Goal: Information Seeking & Learning: Compare options

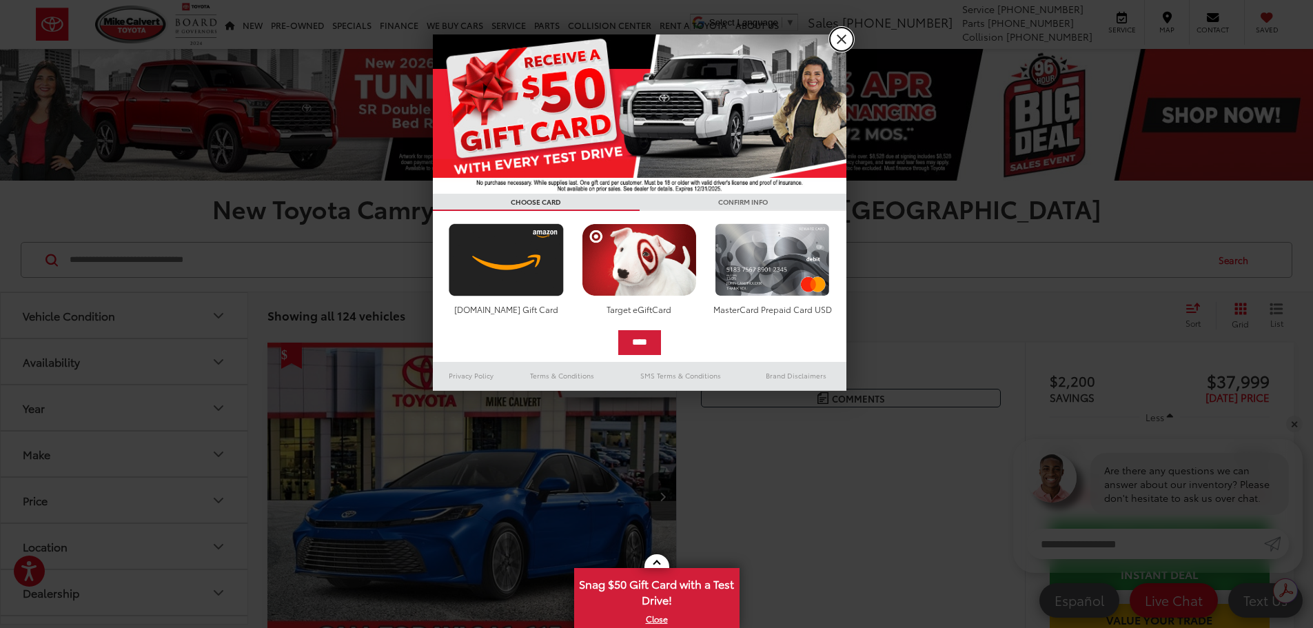
click at [836, 35] on link "X" at bounding box center [841, 39] width 23 height 23
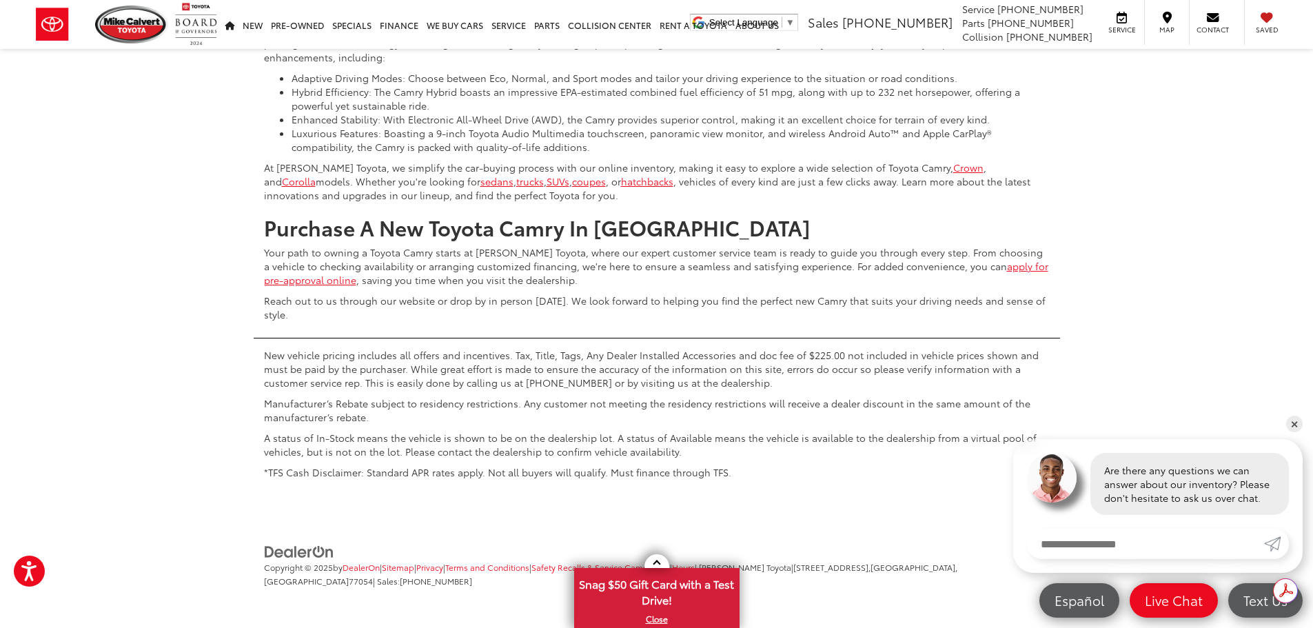
scroll to position [6546, 0]
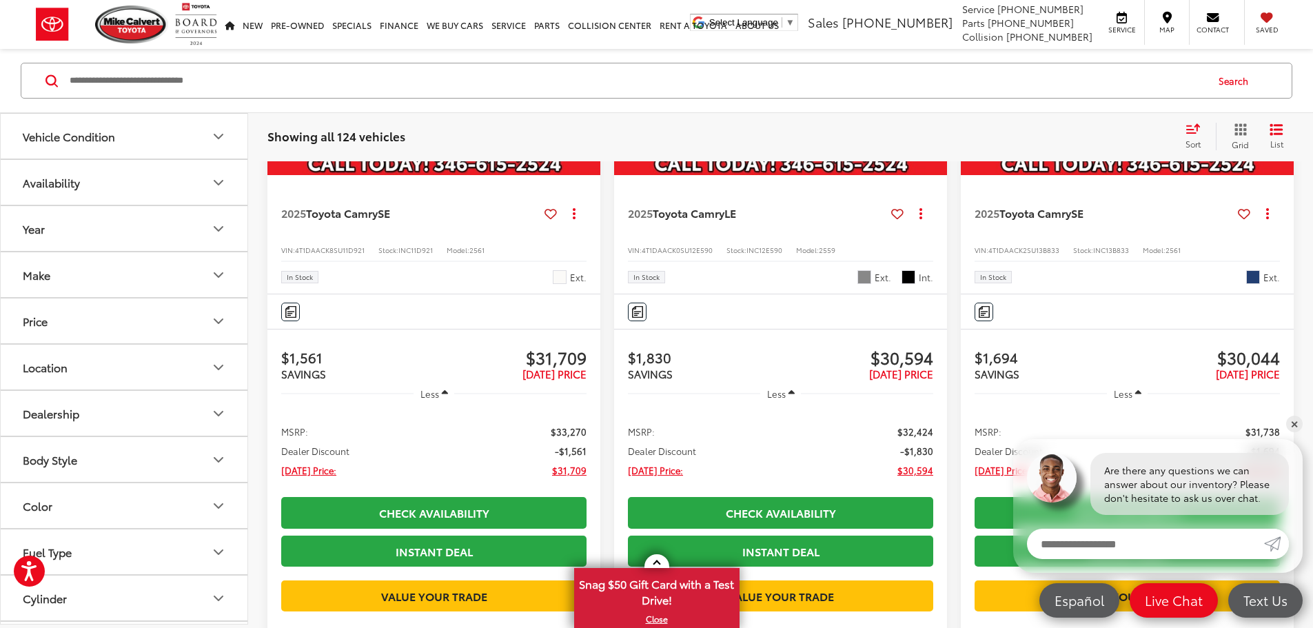
scroll to position [1915, 0]
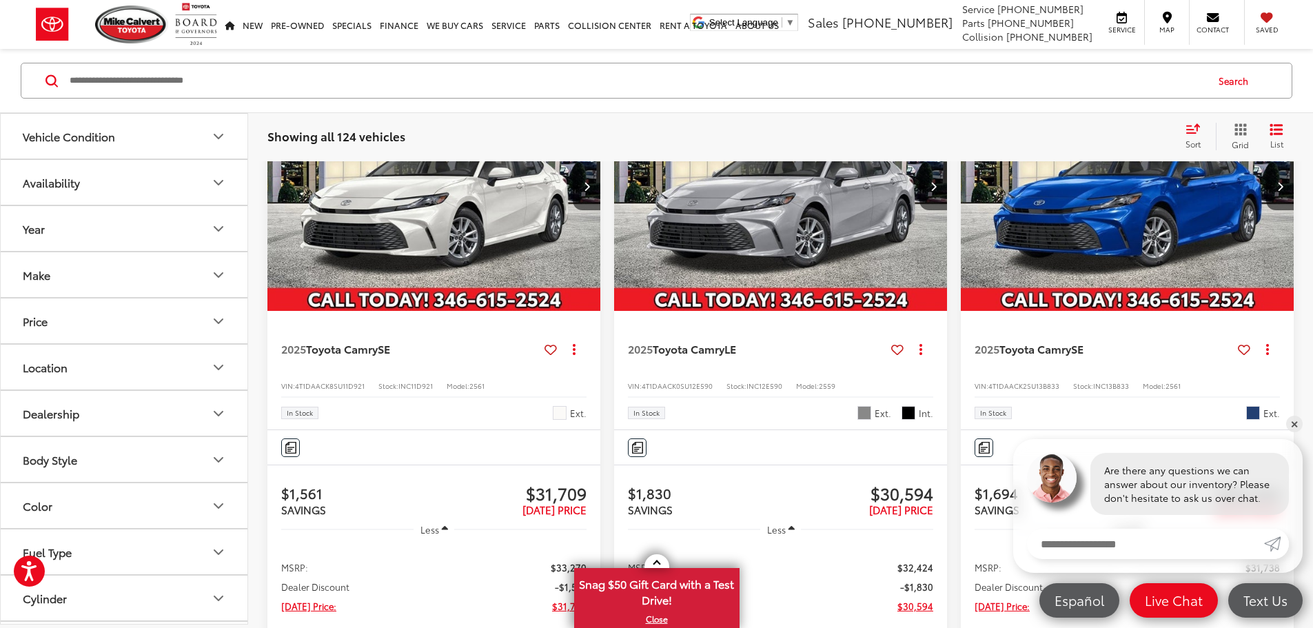
click at [212, 326] on icon "Price" at bounding box center [218, 321] width 17 height 17
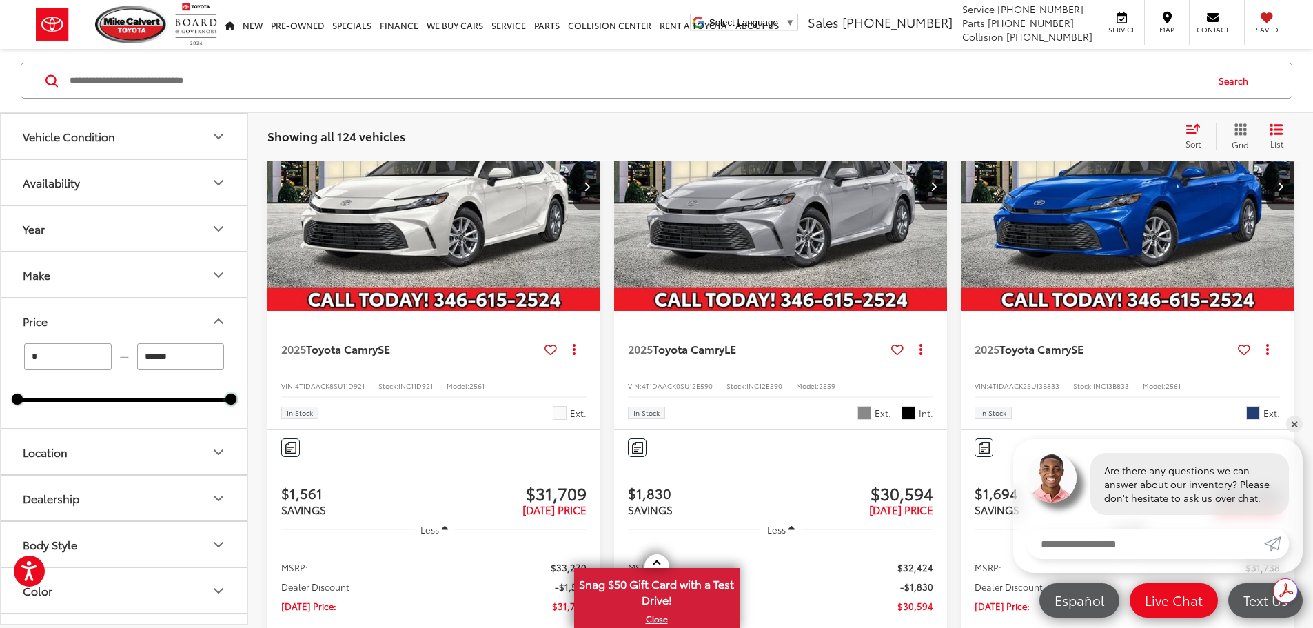
scroll to position [0, 0]
drag, startPoint x: 225, startPoint y: 399, endPoint x: 170, endPoint y: 396, distance: 55.2
click at [172, 393] on div "* — ****** 0 39000" at bounding box center [124, 372] width 214 height 59
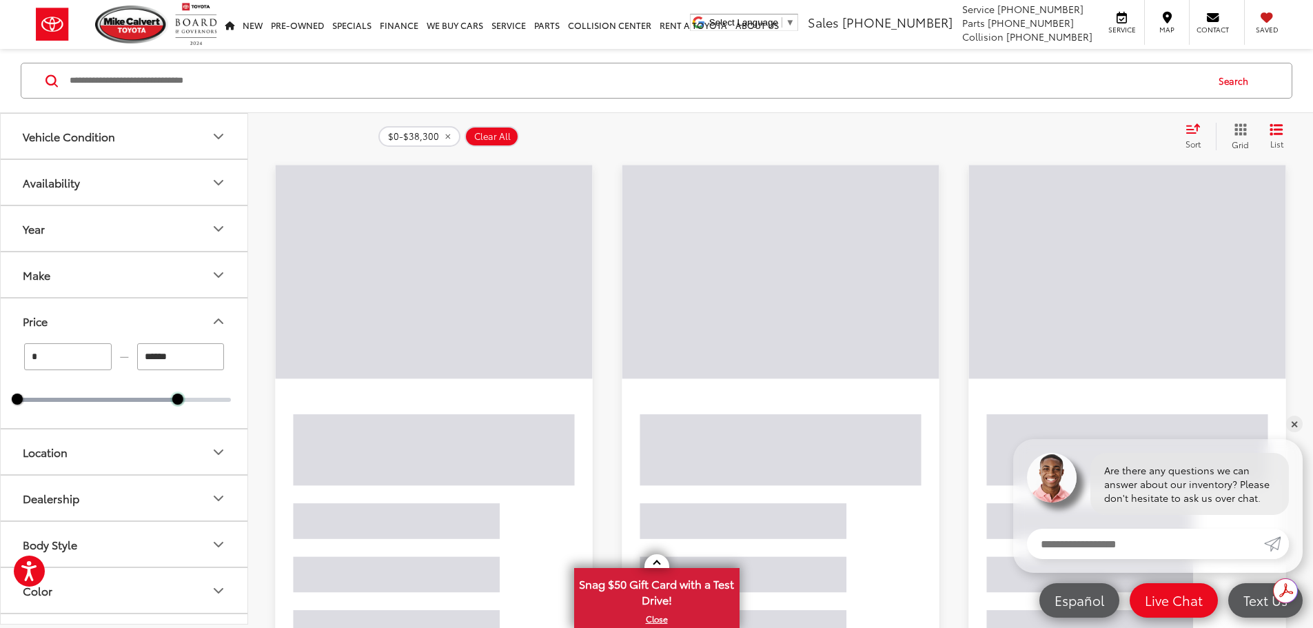
scroll to position [179, 0]
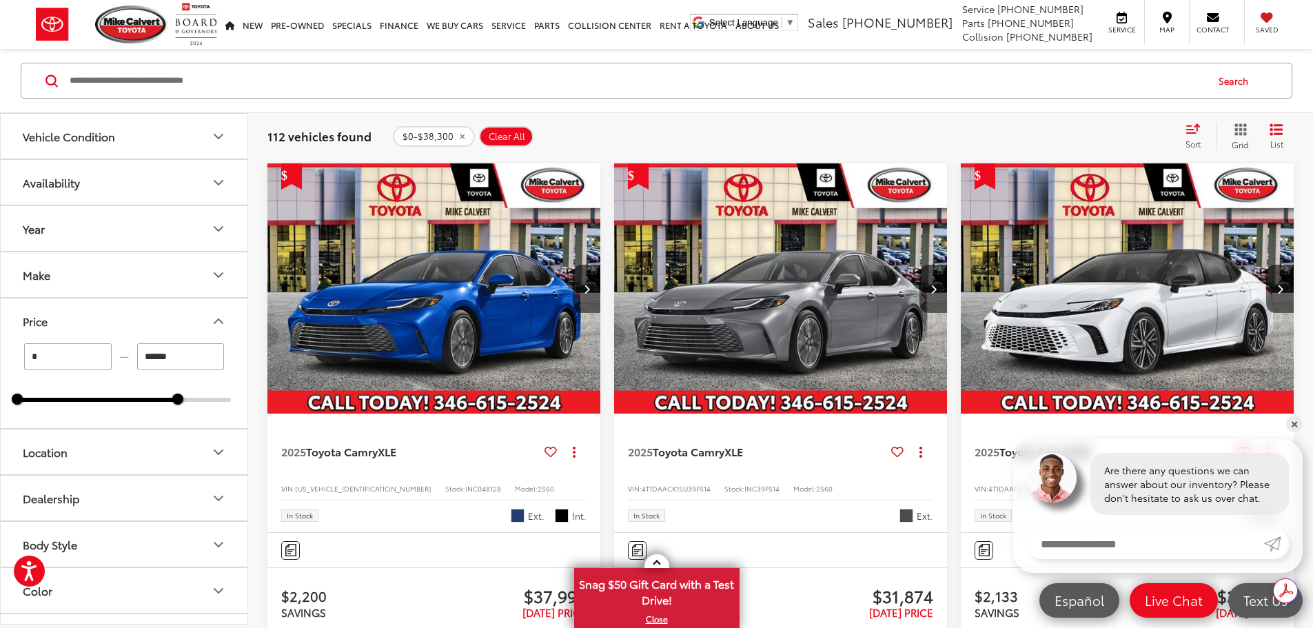
drag, startPoint x: 178, startPoint y: 406, endPoint x: 167, endPoint y: 406, distance: 11.7
click at [167, 406] on div "* — ****** 0 38300" at bounding box center [124, 385] width 247 height 85
drag, startPoint x: 178, startPoint y: 401, endPoint x: 153, endPoint y: 400, distance: 24.8
click at [153, 400] on div at bounding box center [156, 398] width 11 height 11
type input "******"
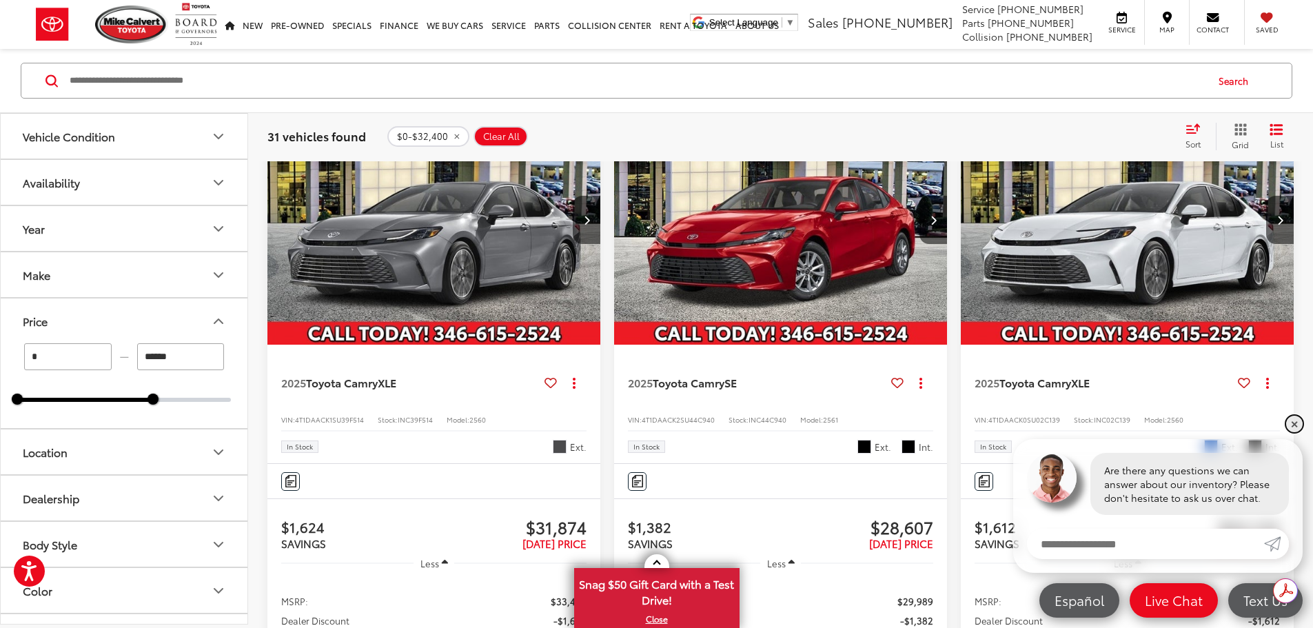
click at [1295, 421] on link "✕" at bounding box center [1294, 423] width 17 height 17
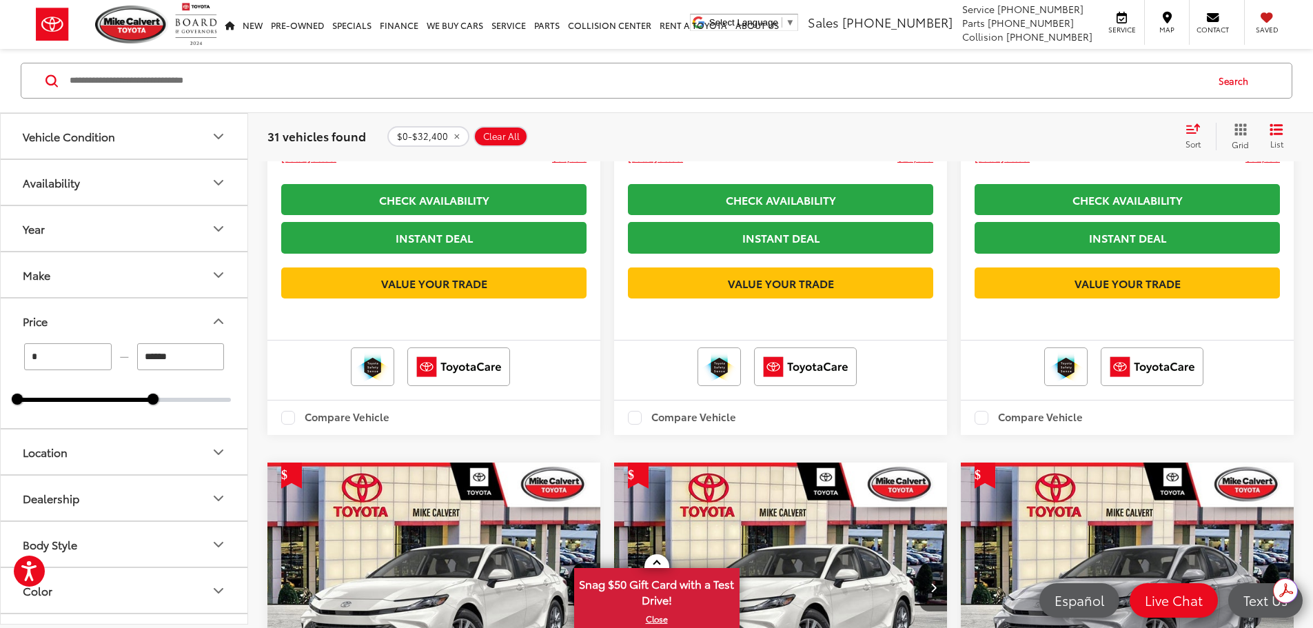
scroll to position [248, 0]
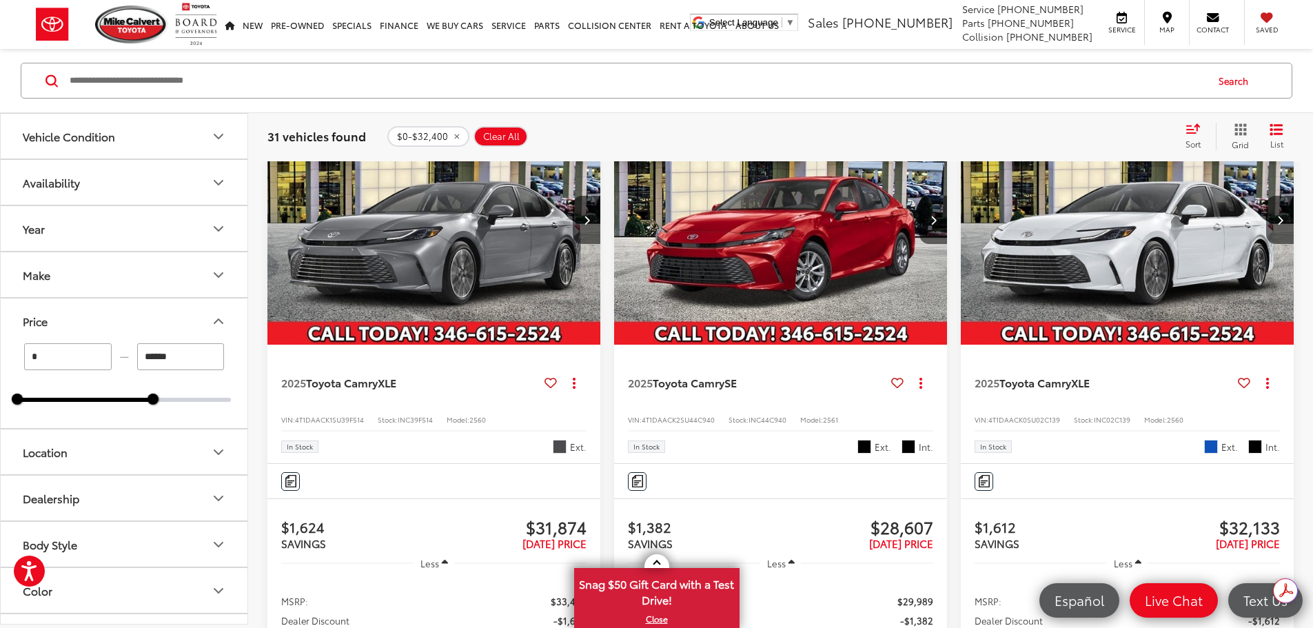
click at [1193, 131] on icon "Select sort value" at bounding box center [1192, 128] width 15 height 10
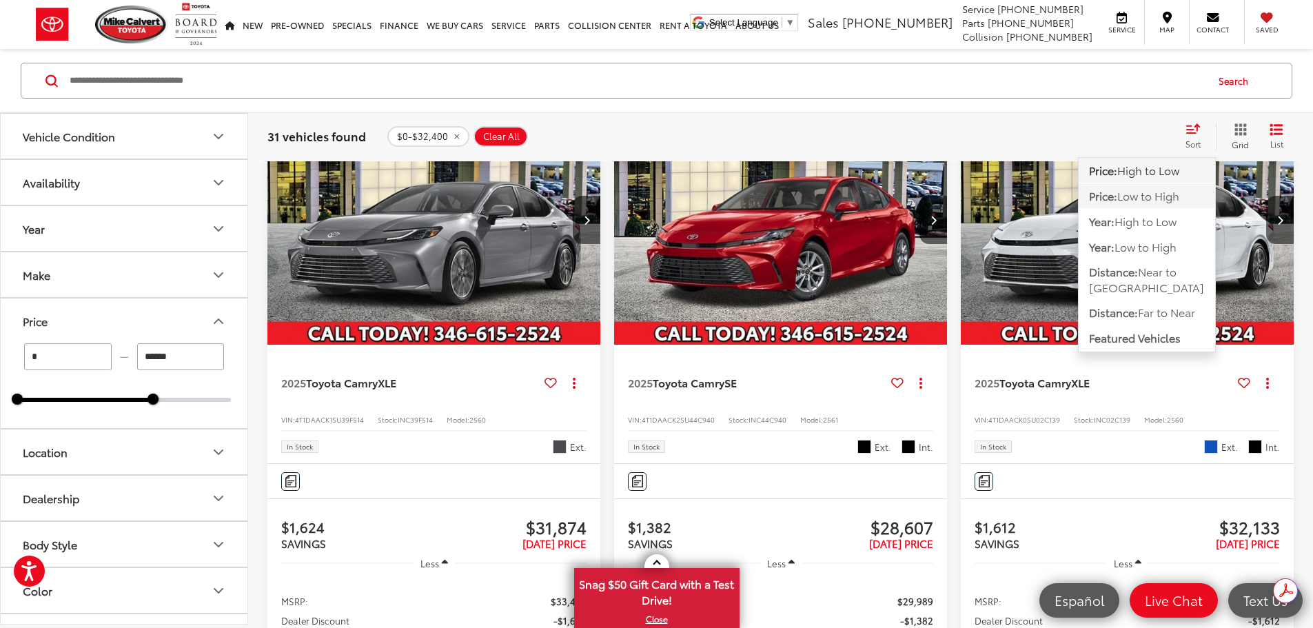
click at [1162, 190] on span "Low to High" at bounding box center [1148, 195] width 62 height 16
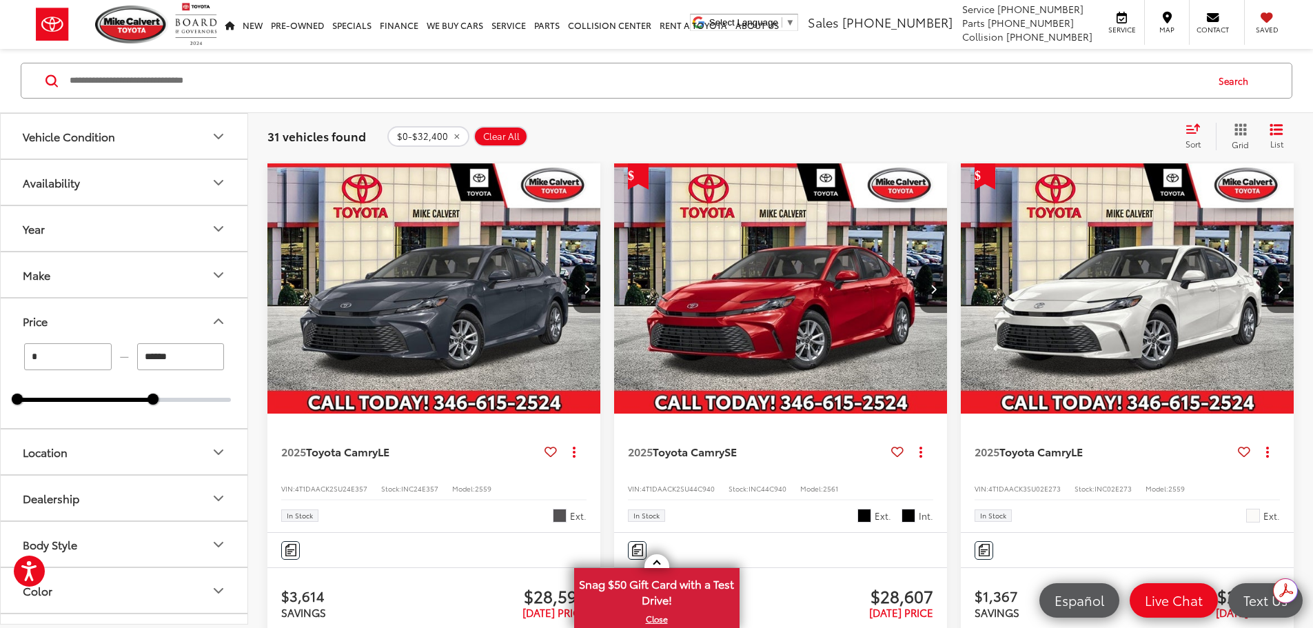
scroll to position [248, 0]
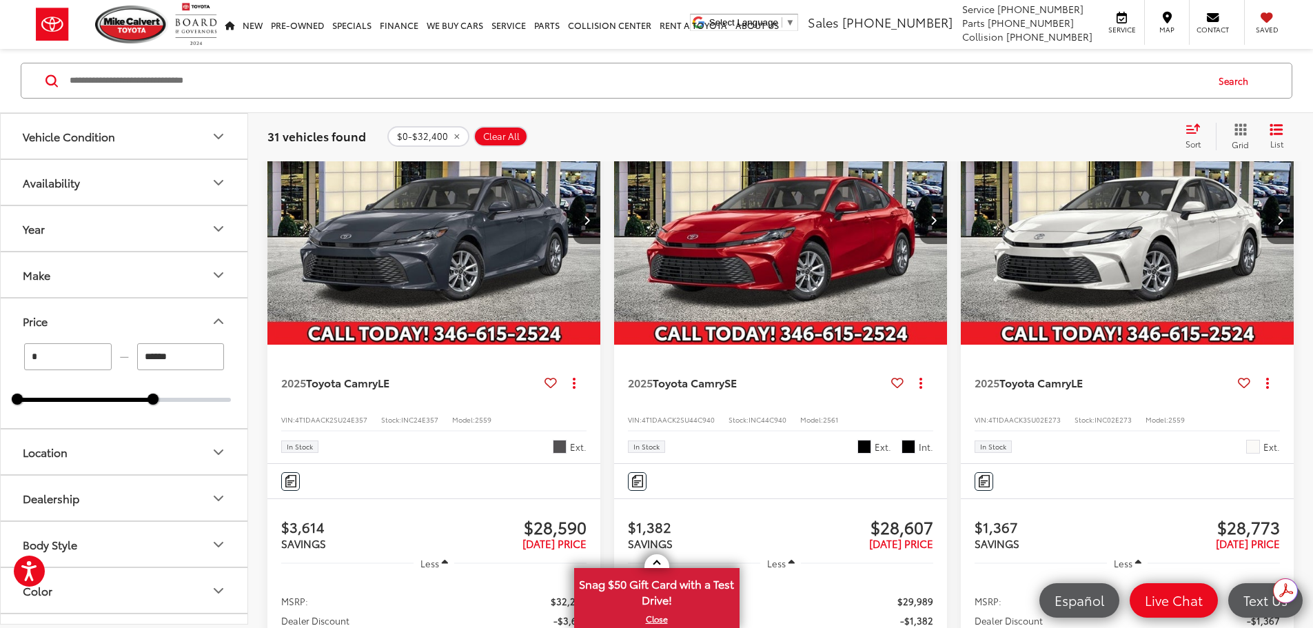
click at [411, 216] on img "2025 Toyota Camry LE 0" at bounding box center [434, 219] width 335 height 251
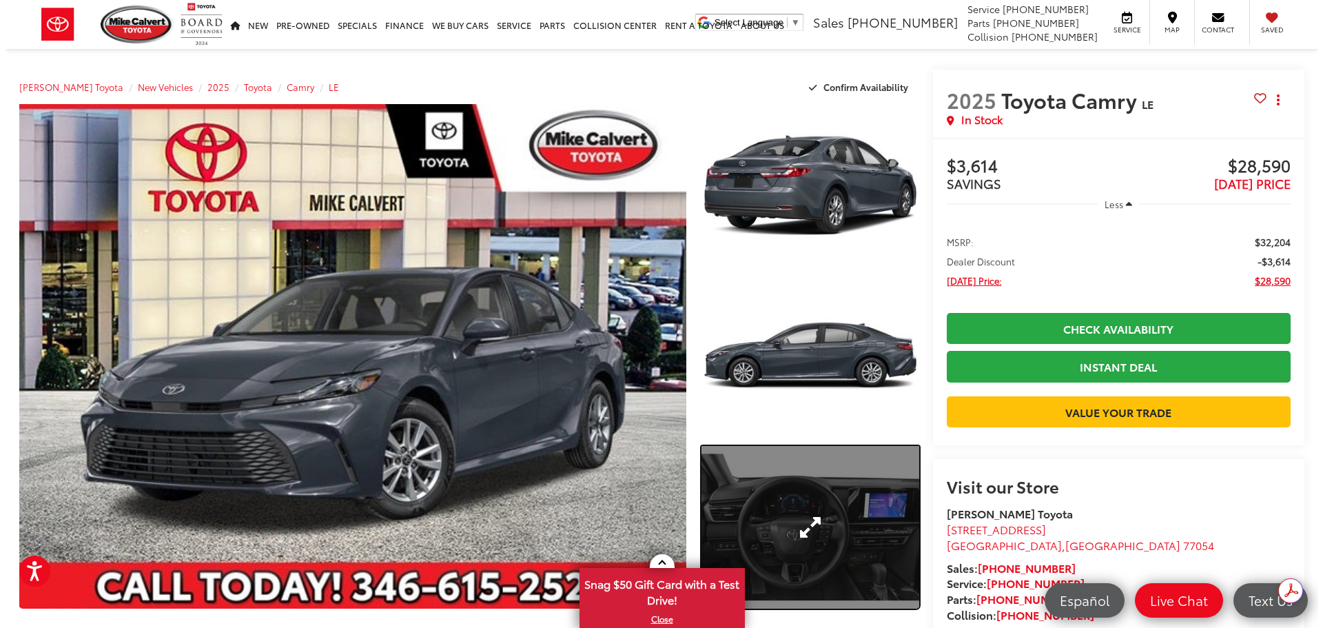
scroll to position [138, 0]
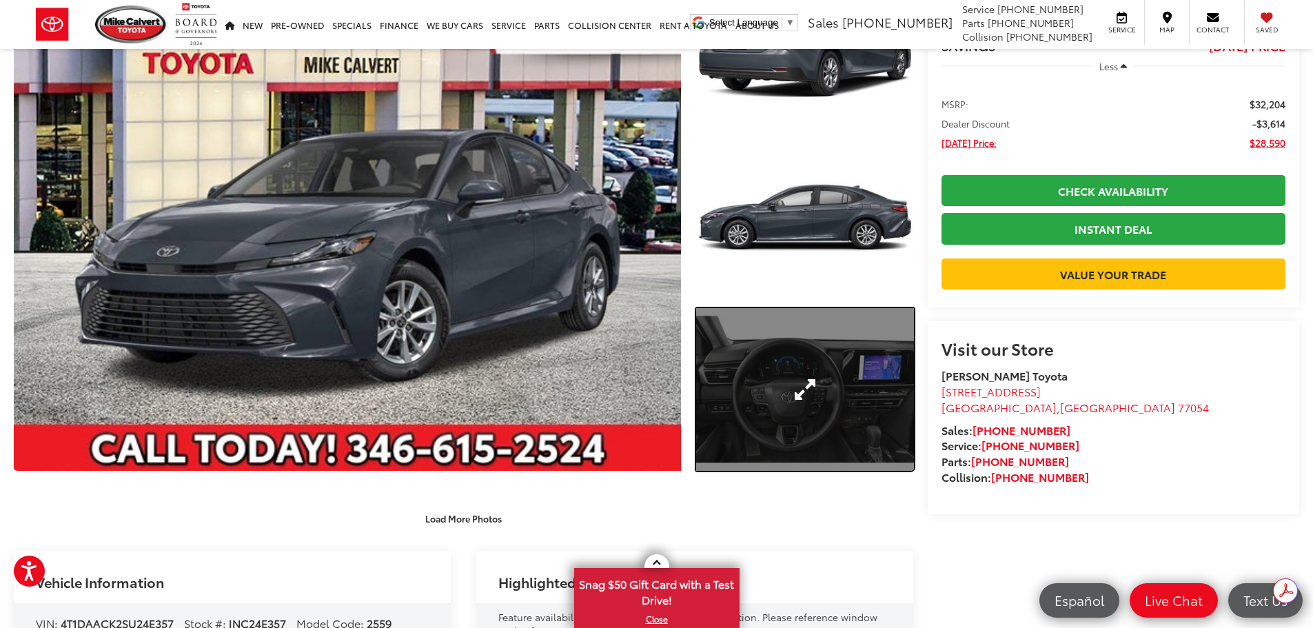
click at [861, 407] on link "Expand Photo 3" at bounding box center [805, 389] width 218 height 163
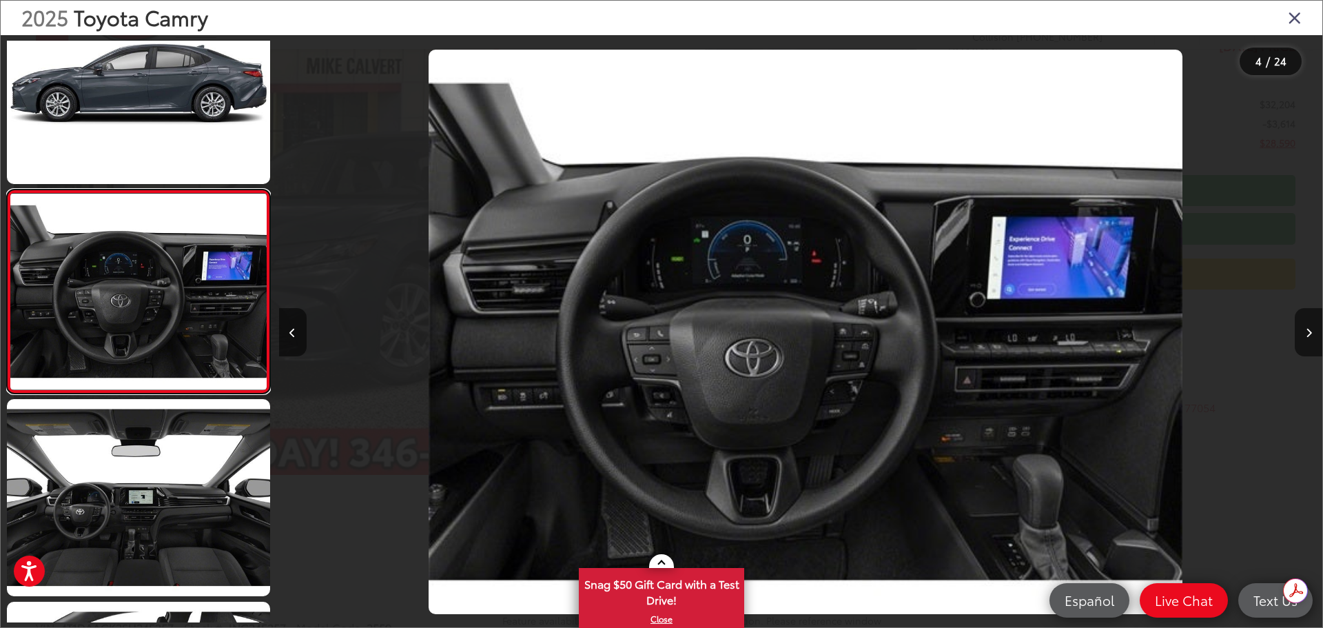
scroll to position [0, 3130]
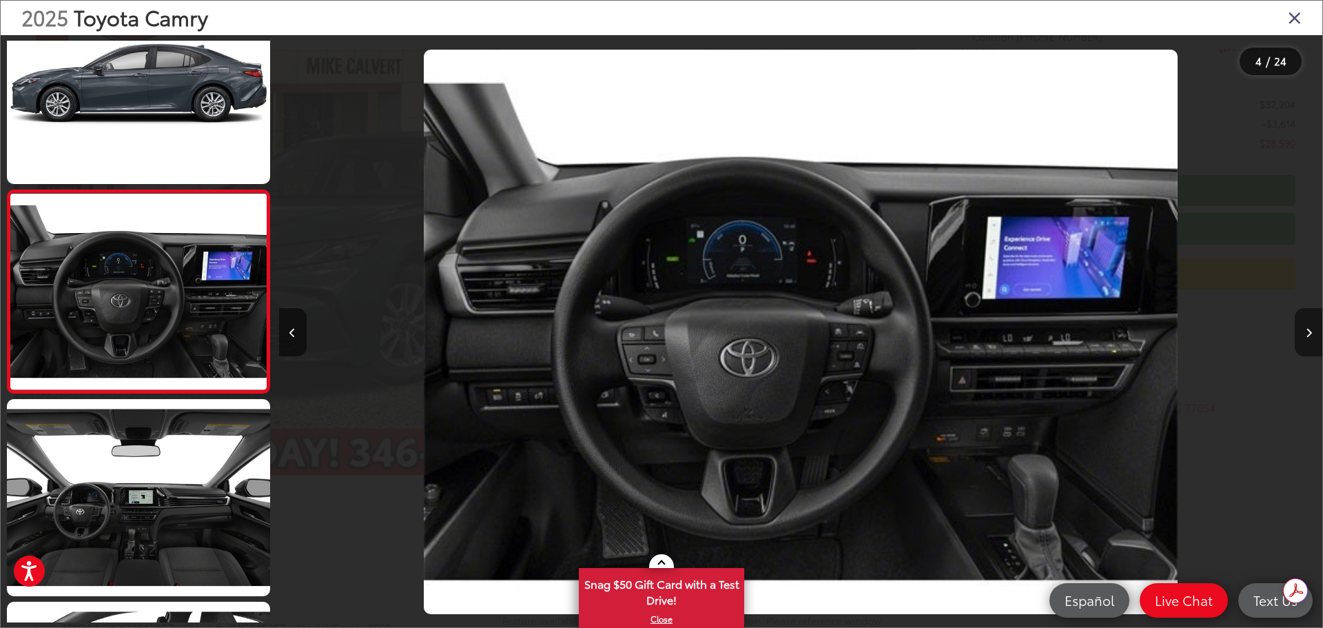
click at [1307, 340] on button "Next image" at bounding box center [1309, 332] width 28 height 48
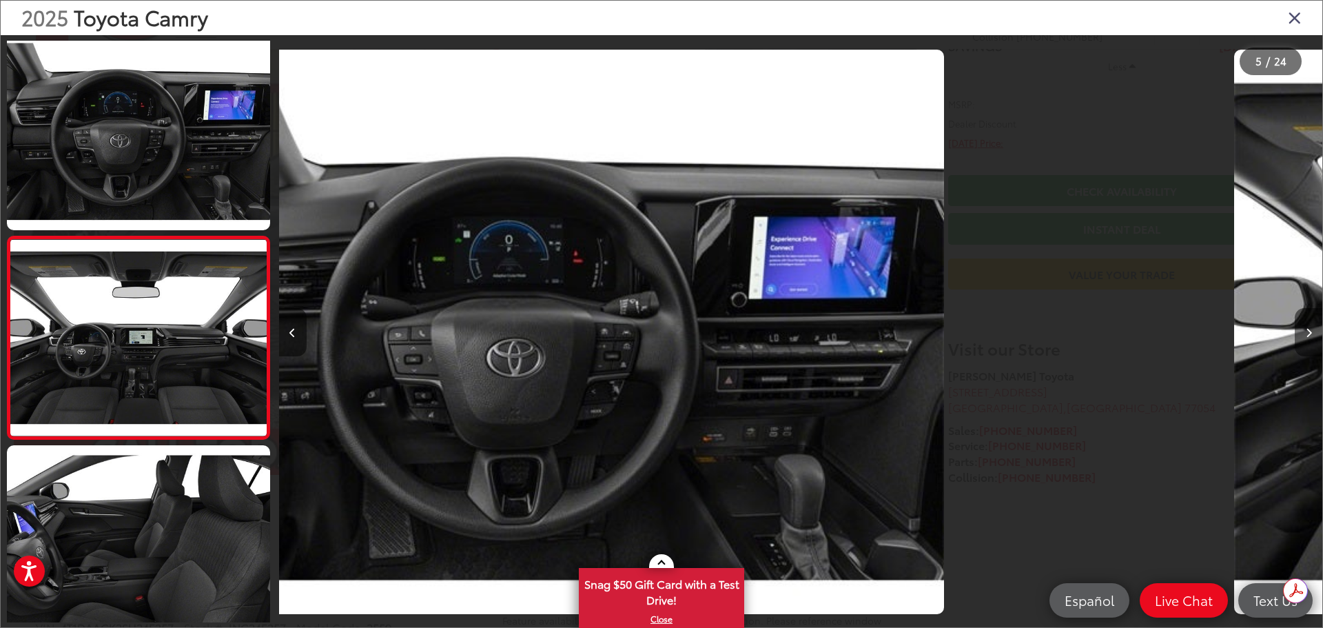
scroll to position [663, 0]
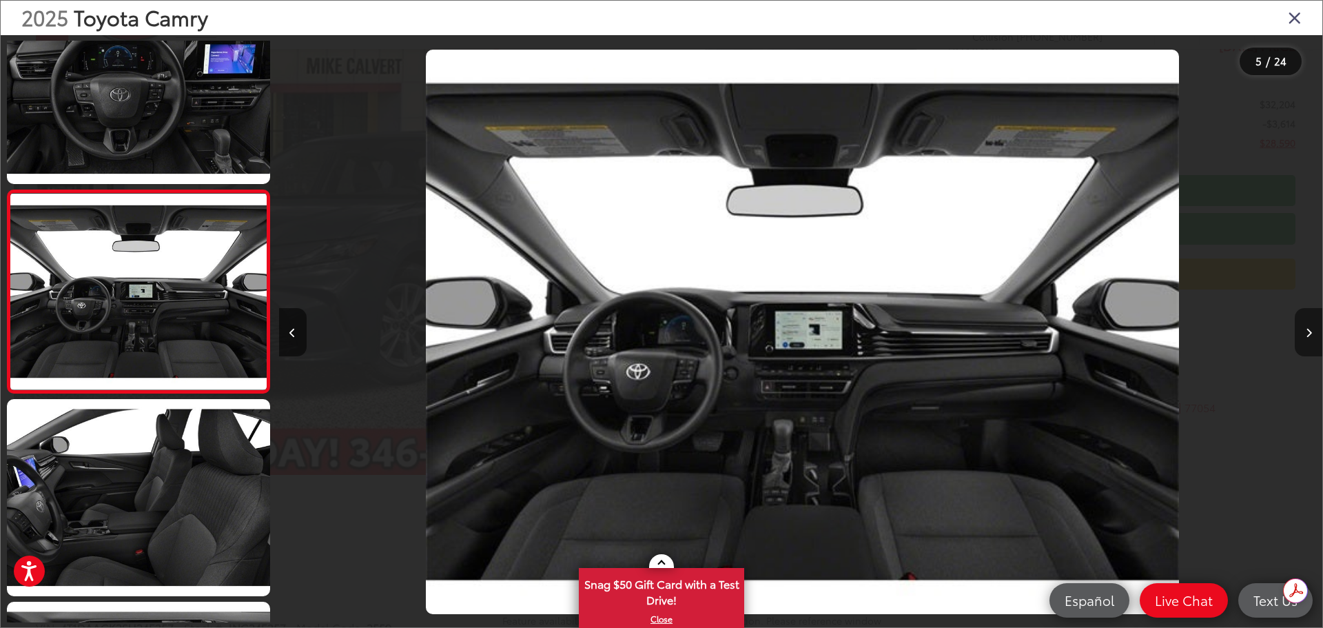
click at [1306, 340] on button "Next image" at bounding box center [1309, 332] width 28 height 48
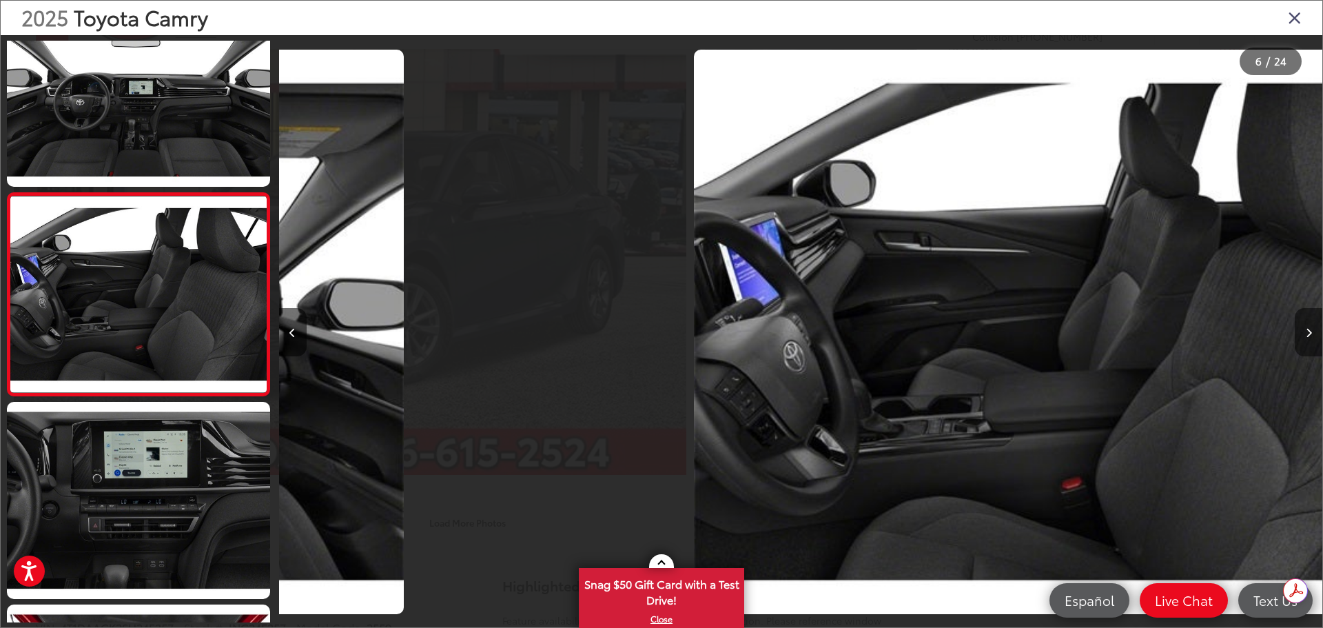
scroll to position [865, 0]
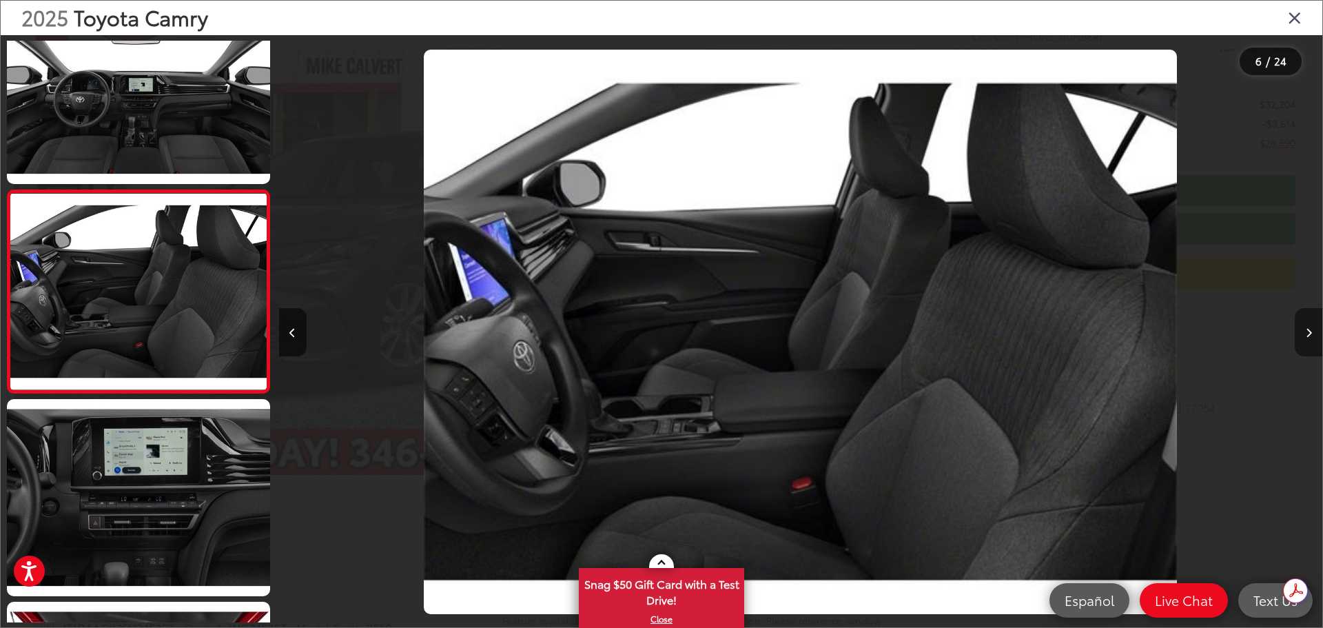
click at [1306, 340] on button "Next image" at bounding box center [1309, 332] width 28 height 48
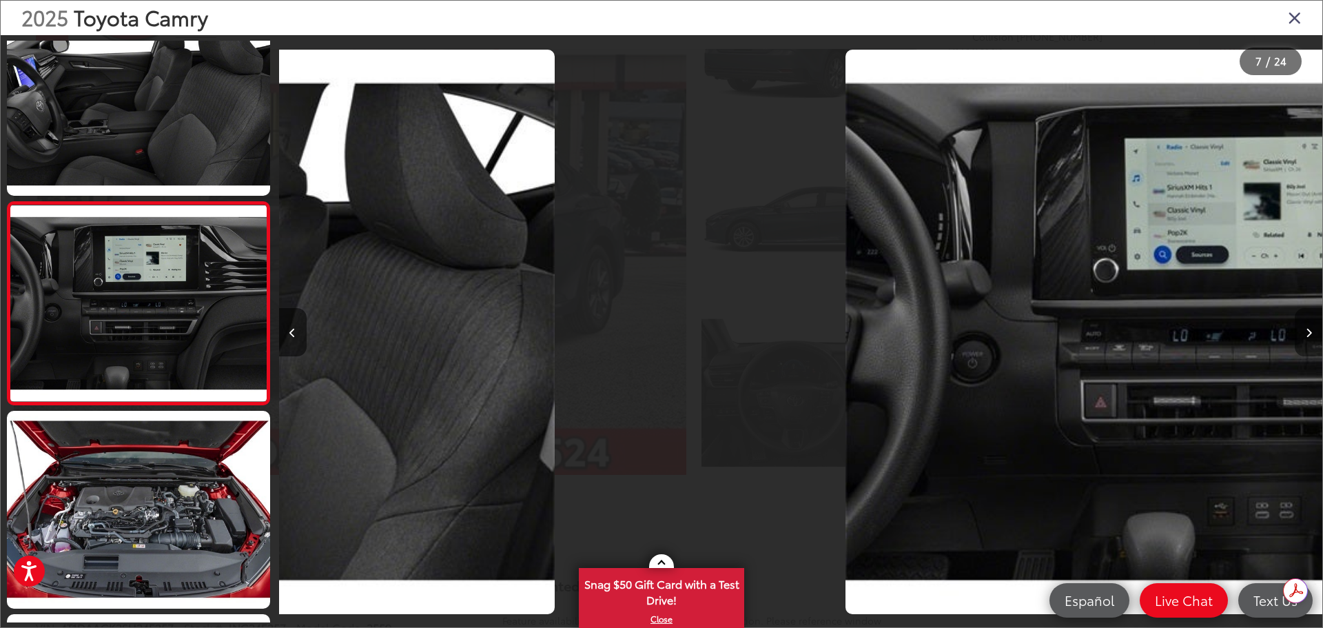
scroll to position [1068, 0]
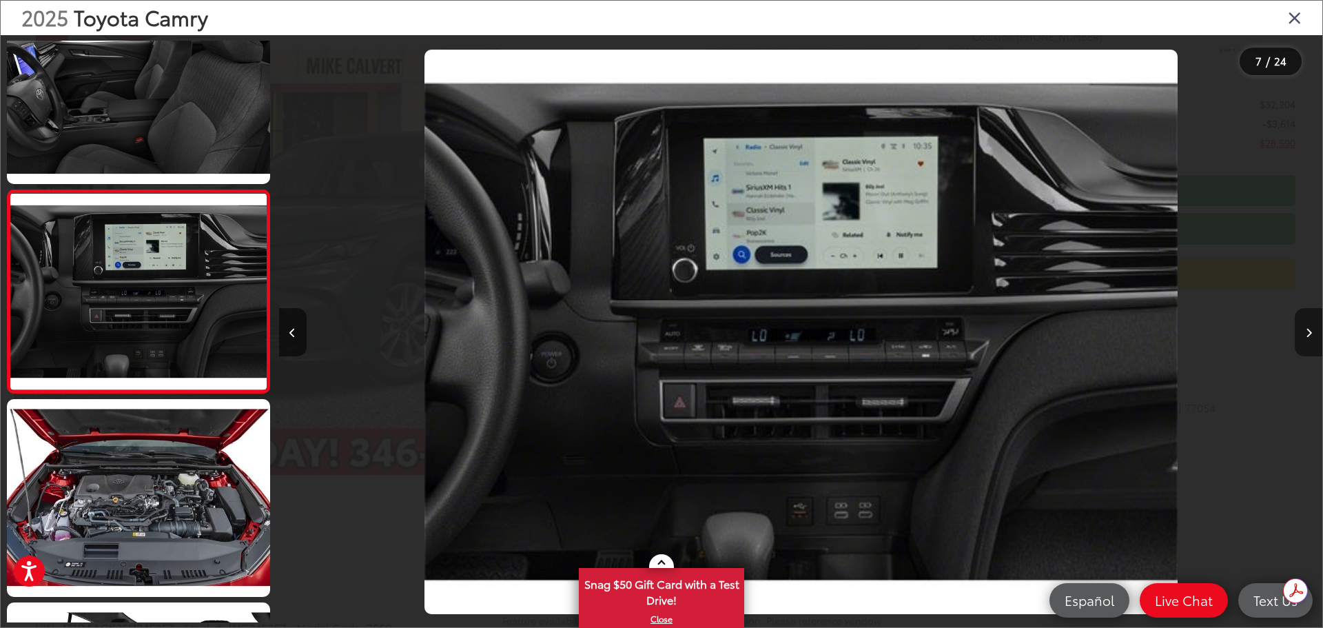
click at [1306, 340] on button "Next image" at bounding box center [1309, 332] width 28 height 48
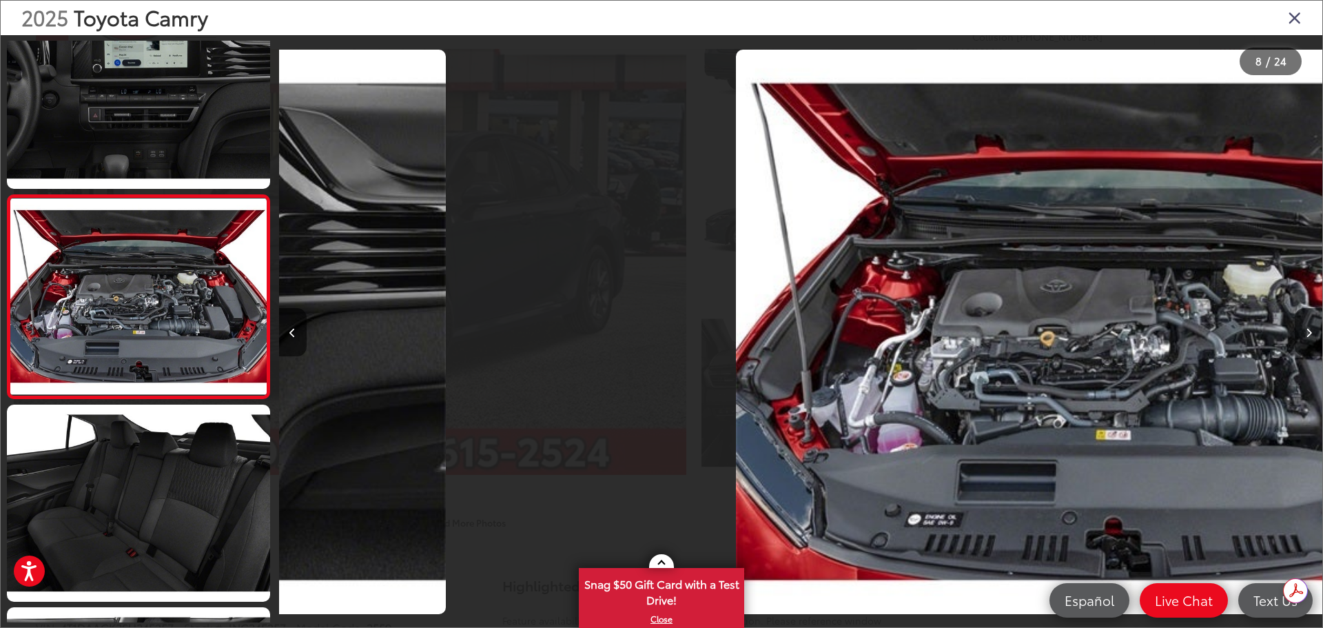
scroll to position [1271, 0]
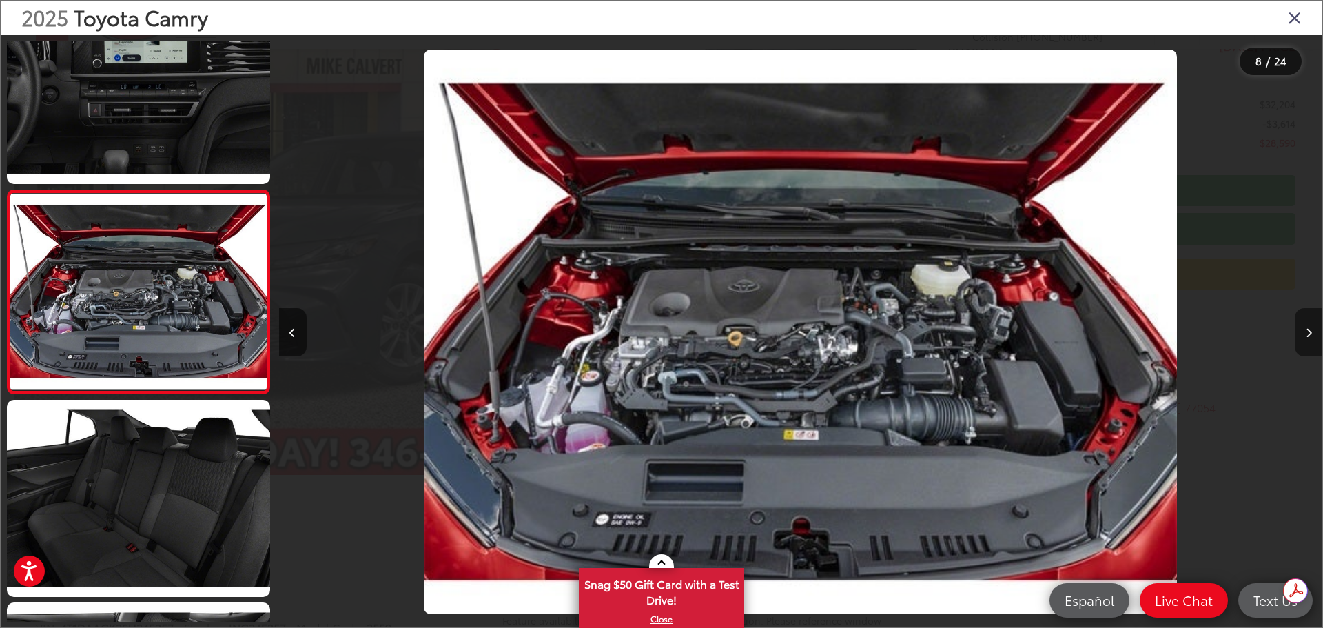
click at [1306, 340] on button "Next image" at bounding box center [1309, 332] width 28 height 48
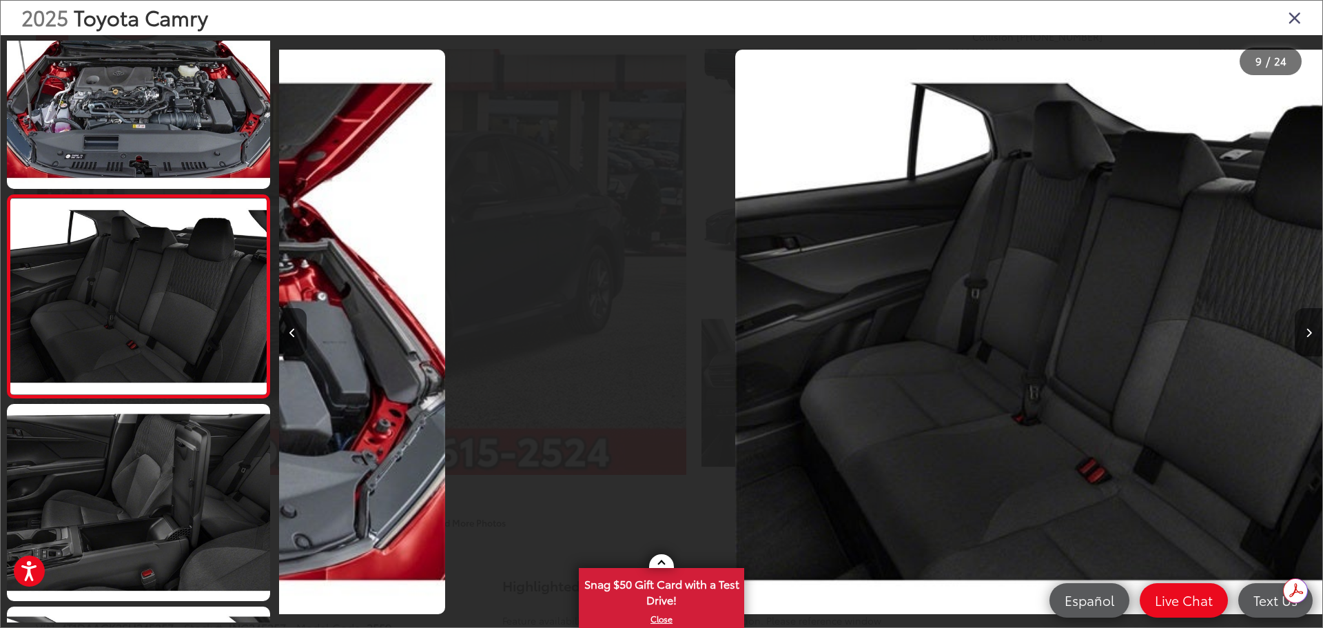
scroll to position [1474, 0]
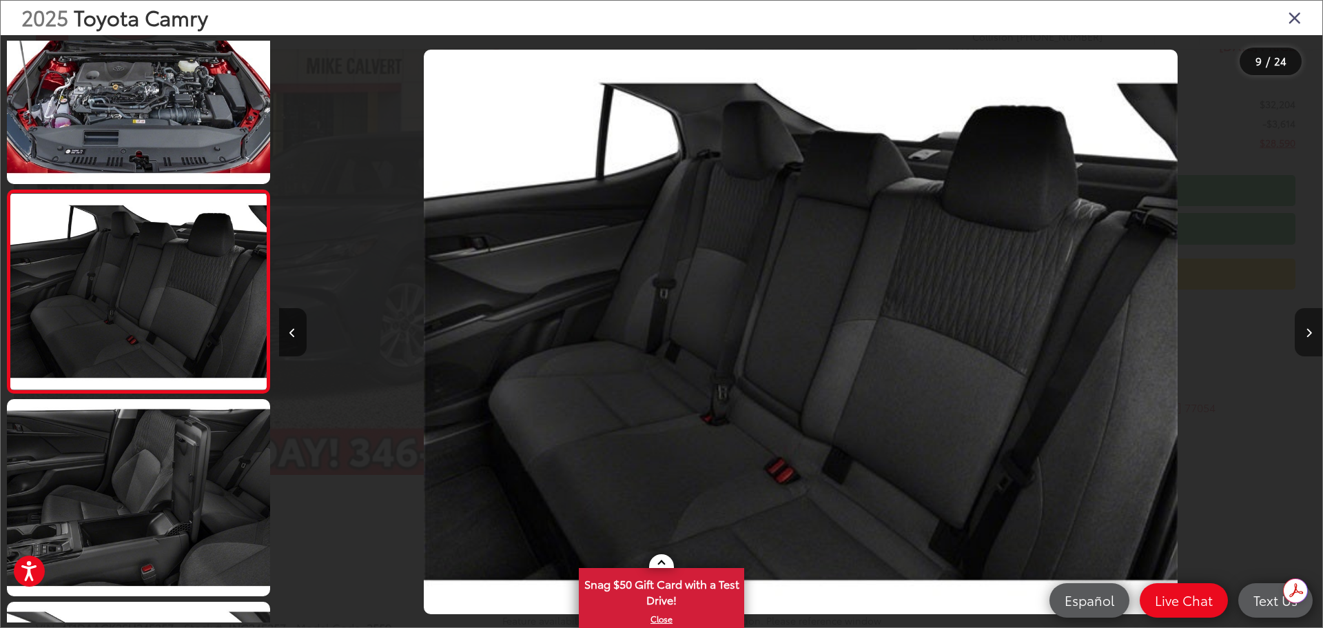
click at [1306, 340] on button "Next image" at bounding box center [1309, 332] width 28 height 48
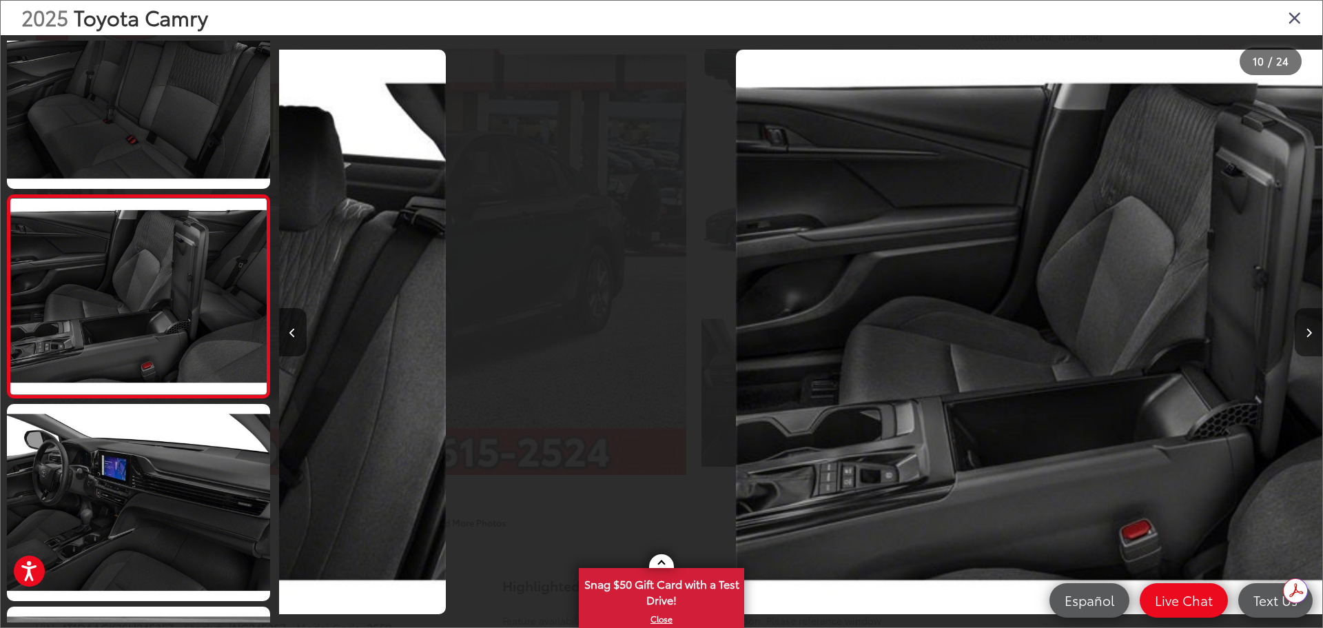
scroll to position [0, 0]
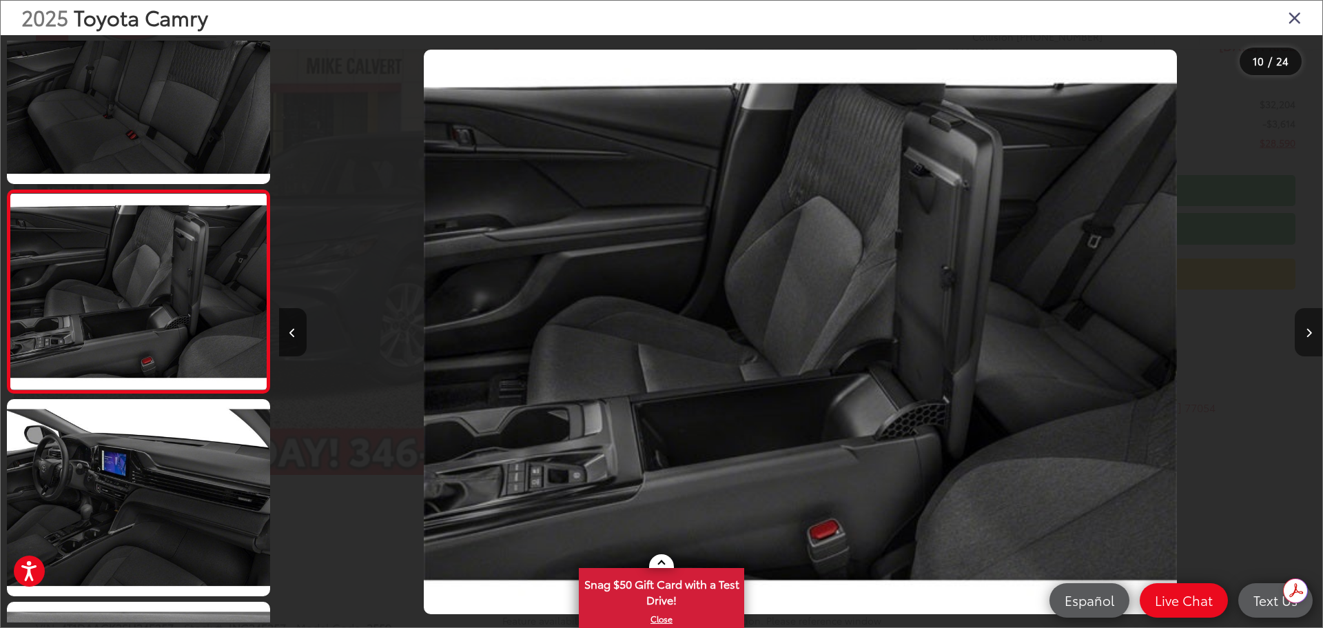
click at [1306, 340] on button "Next image" at bounding box center [1309, 332] width 28 height 48
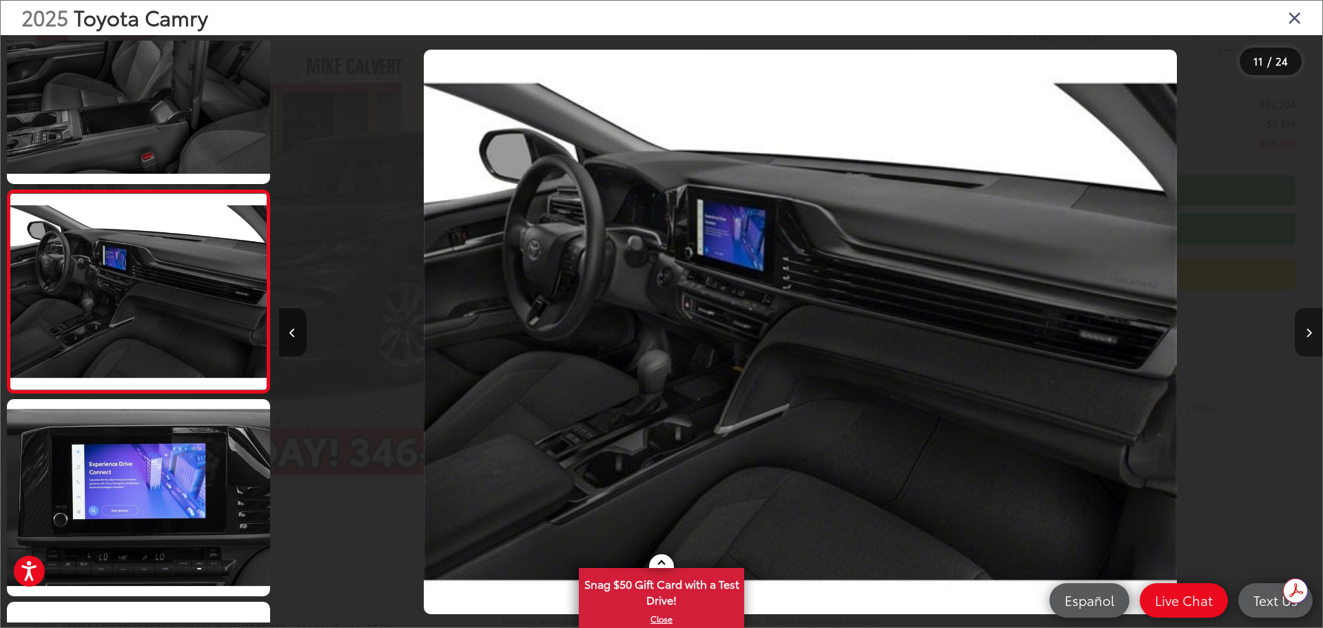
click at [1306, 340] on button "Next image" at bounding box center [1309, 332] width 28 height 48
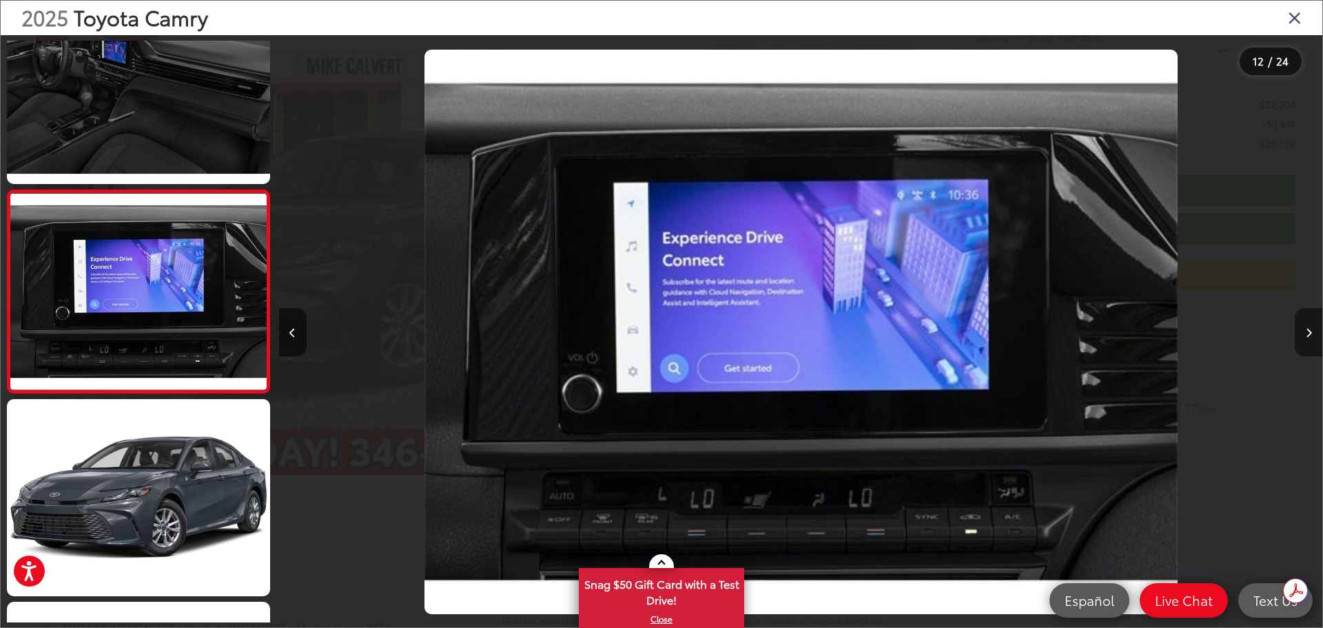
click at [1306, 340] on button "Next image" at bounding box center [1309, 332] width 28 height 48
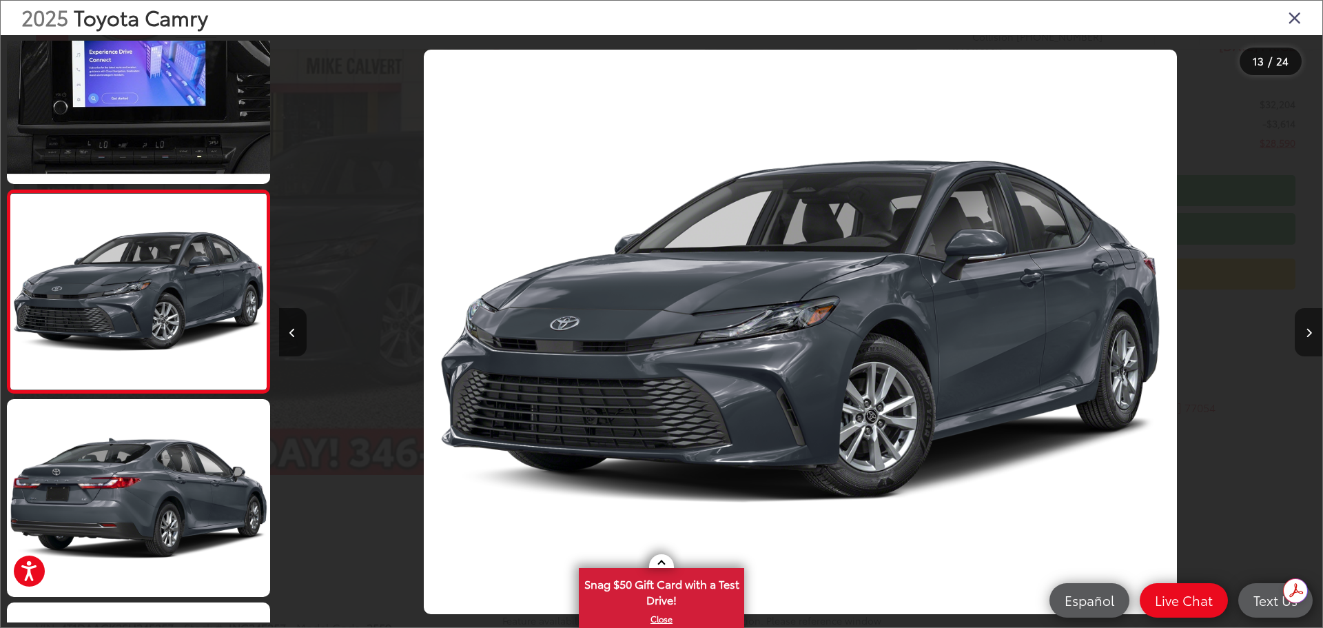
click at [1306, 340] on button "Next image" at bounding box center [1309, 332] width 28 height 48
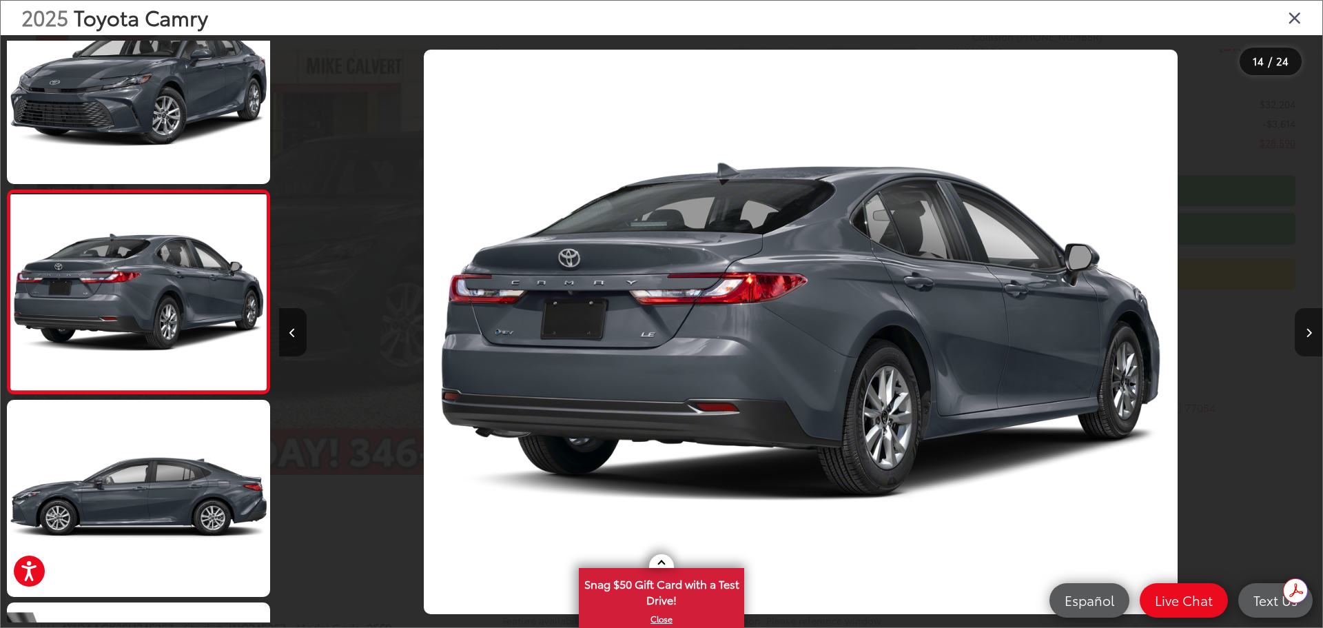
click at [1306, 340] on button "Next image" at bounding box center [1309, 332] width 28 height 48
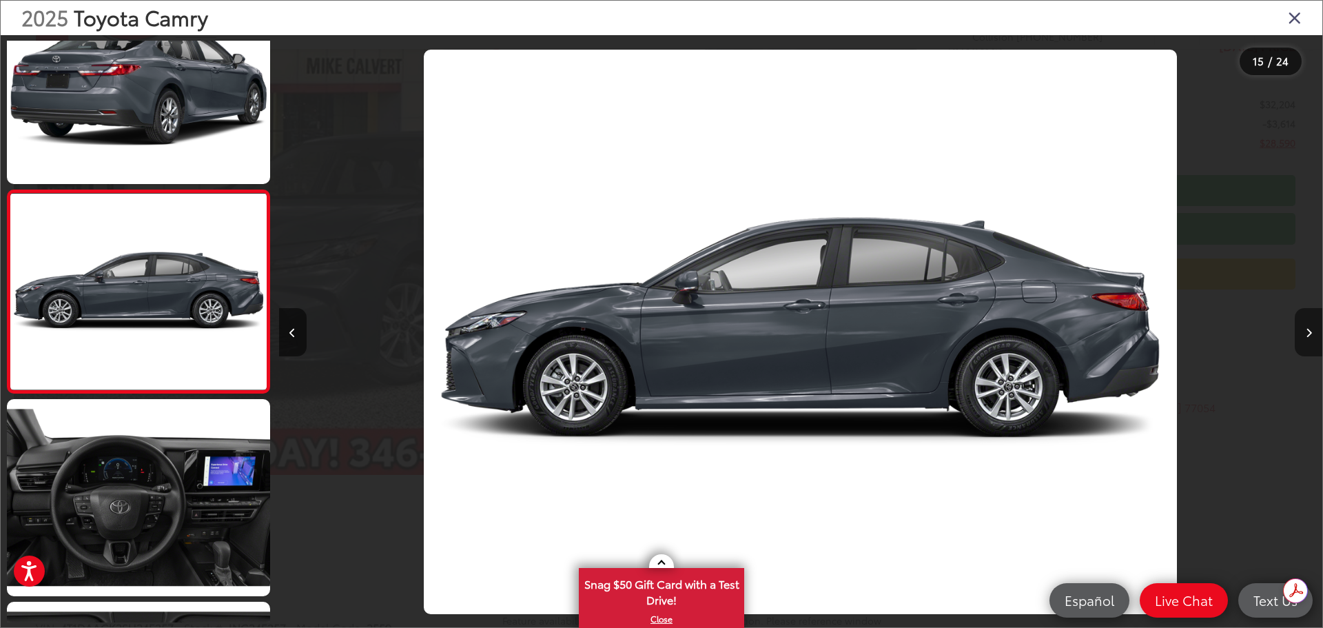
click at [1306, 340] on button "Next image" at bounding box center [1309, 332] width 28 height 48
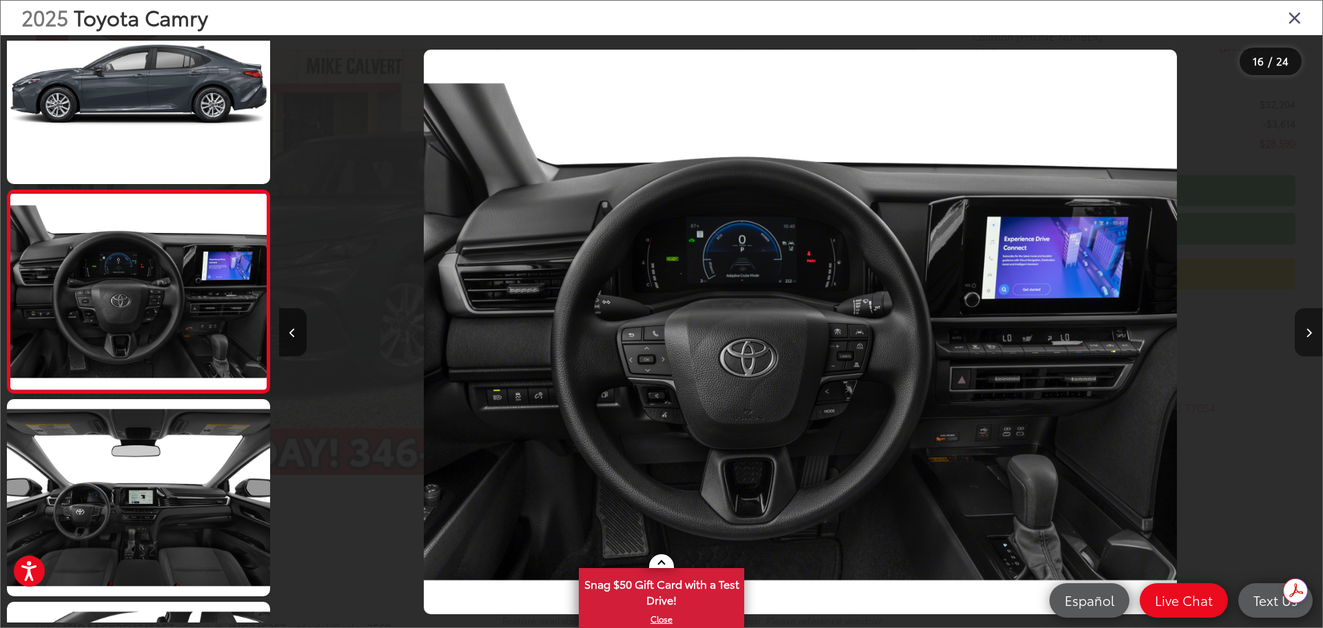
click at [1306, 340] on button "Next image" at bounding box center [1309, 332] width 28 height 48
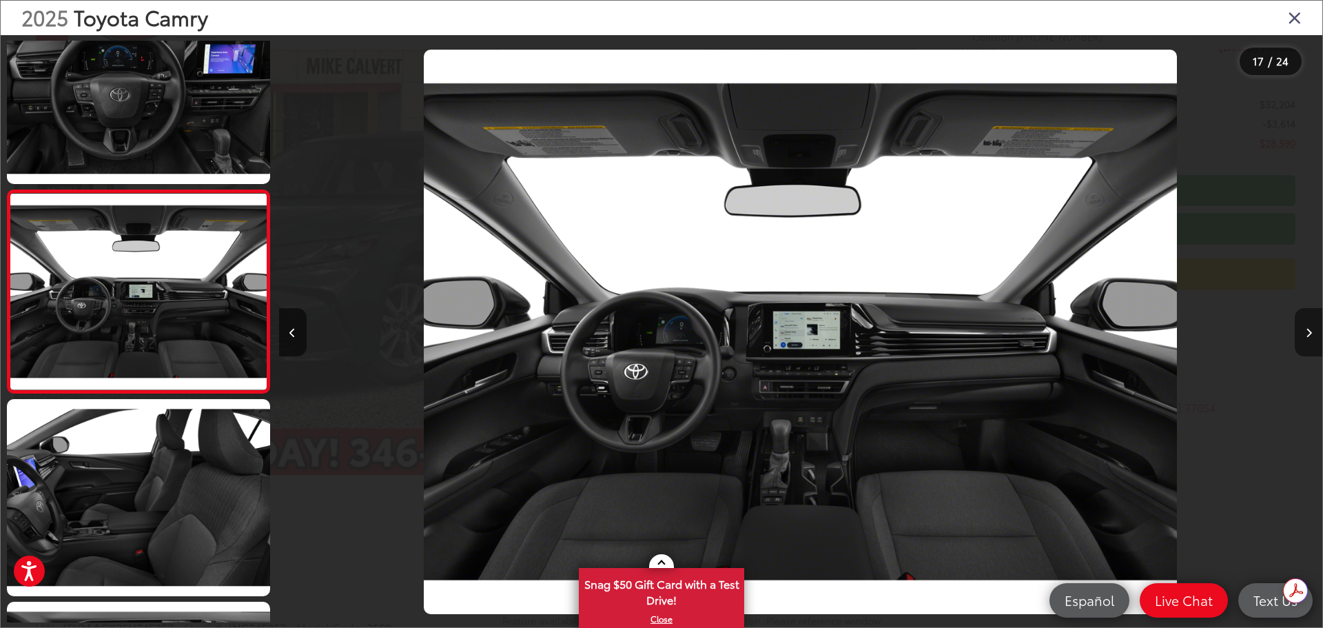
click at [1306, 340] on button "Next image" at bounding box center [1309, 332] width 28 height 48
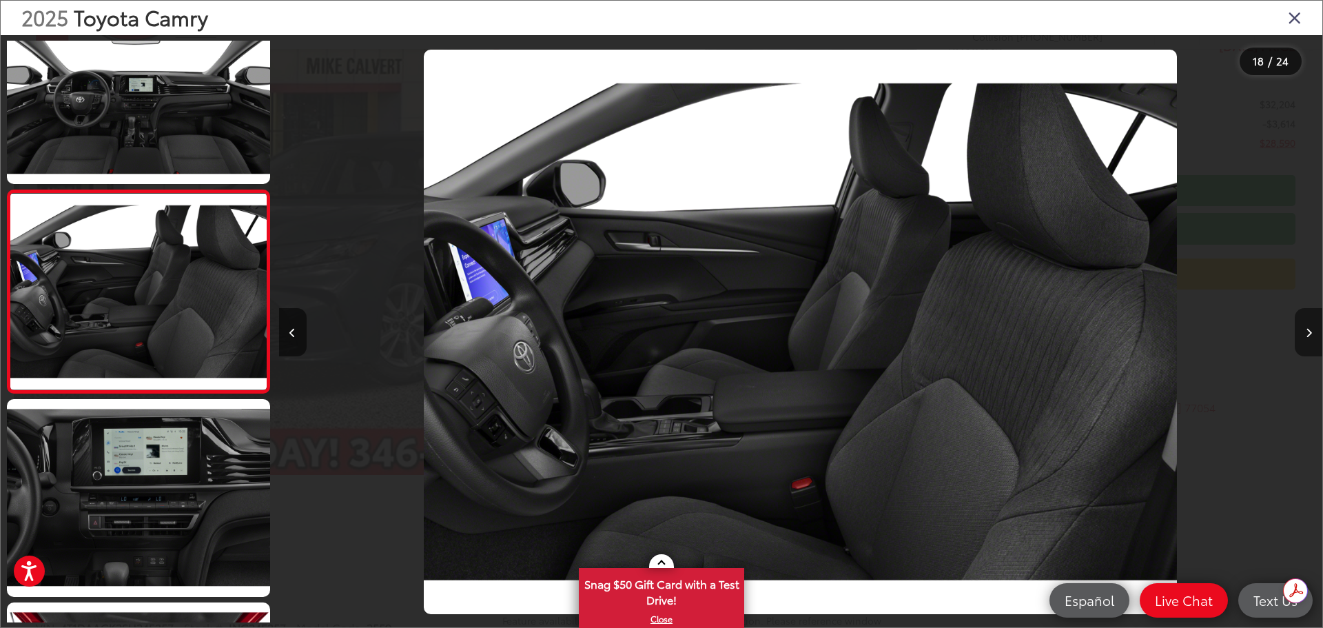
click at [1306, 340] on button "Next image" at bounding box center [1309, 332] width 28 height 48
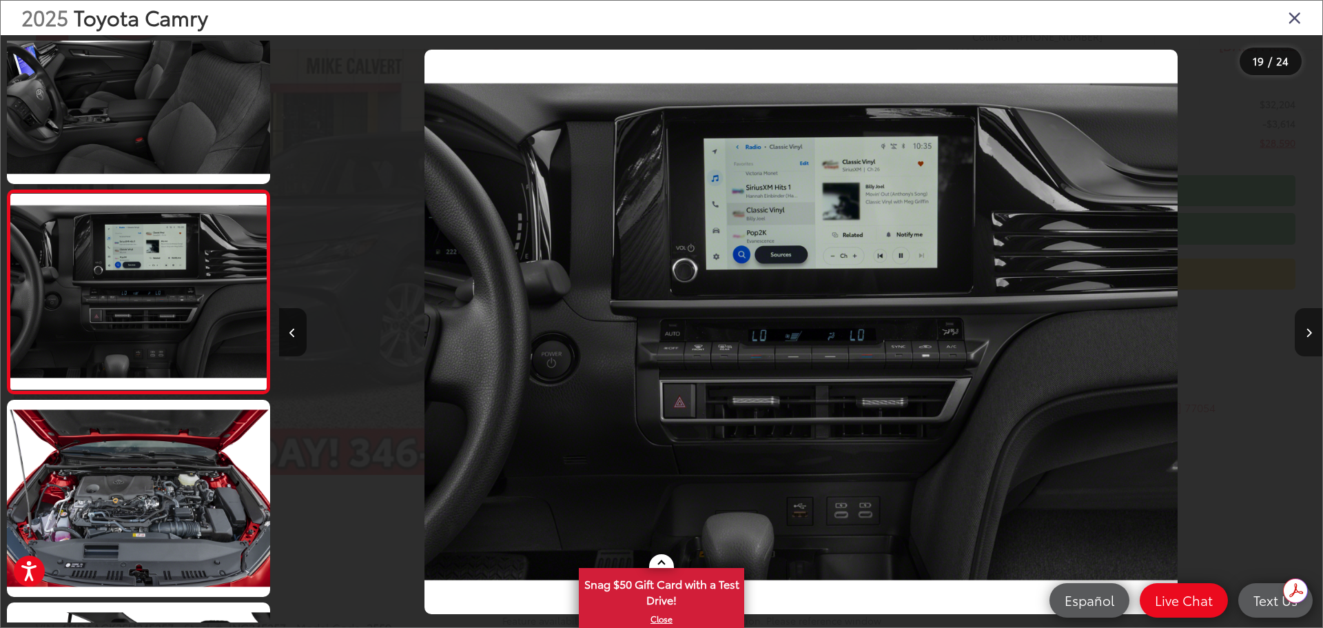
click at [1306, 340] on button "Next image" at bounding box center [1309, 332] width 28 height 48
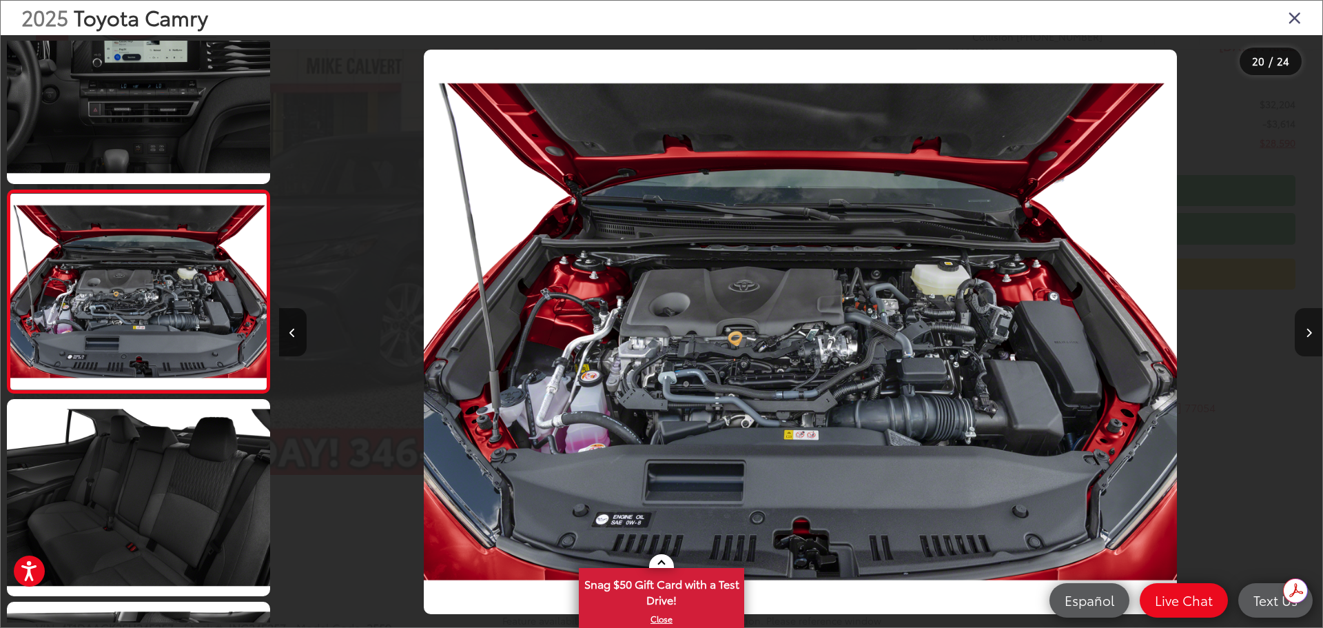
click at [1306, 340] on button "Next image" at bounding box center [1309, 332] width 28 height 48
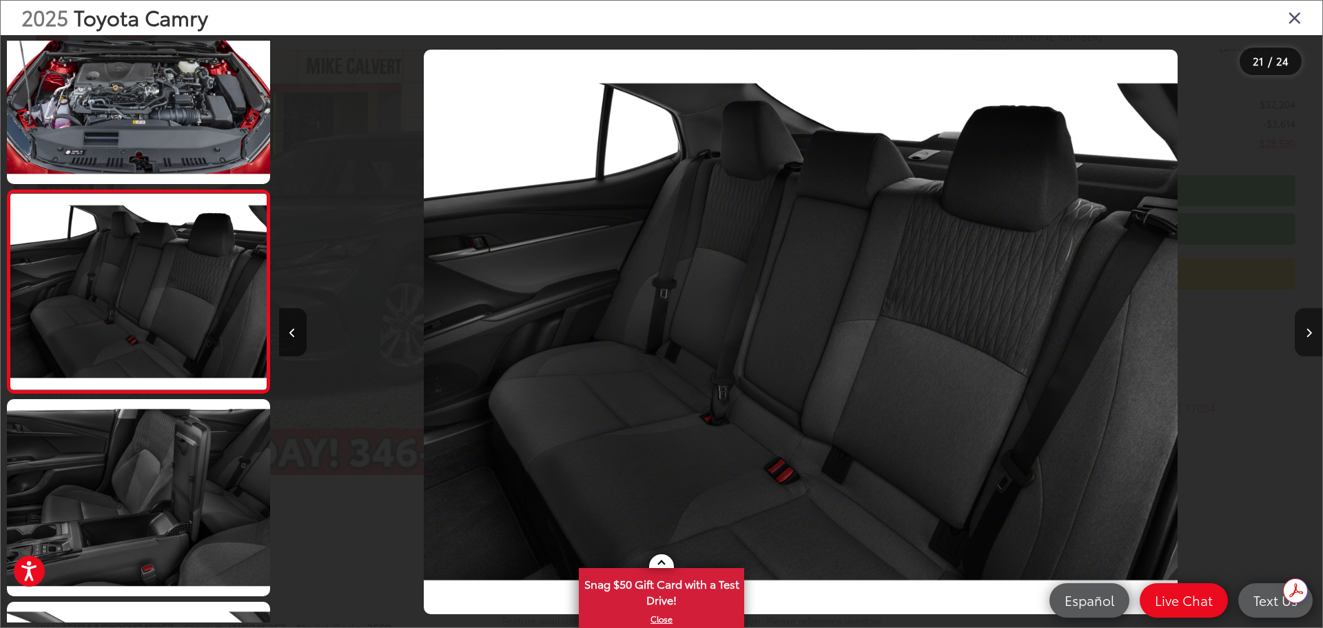
click at [1306, 340] on button "Next image" at bounding box center [1309, 332] width 28 height 48
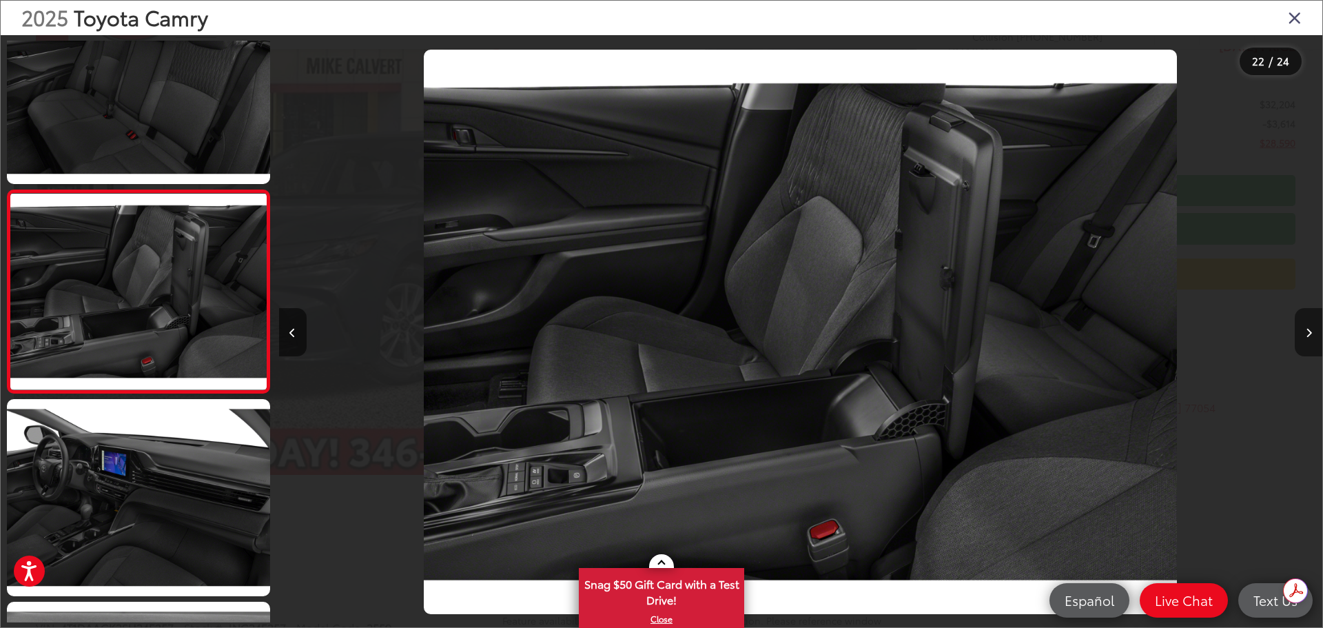
click at [1306, 340] on button "Next image" at bounding box center [1309, 332] width 28 height 48
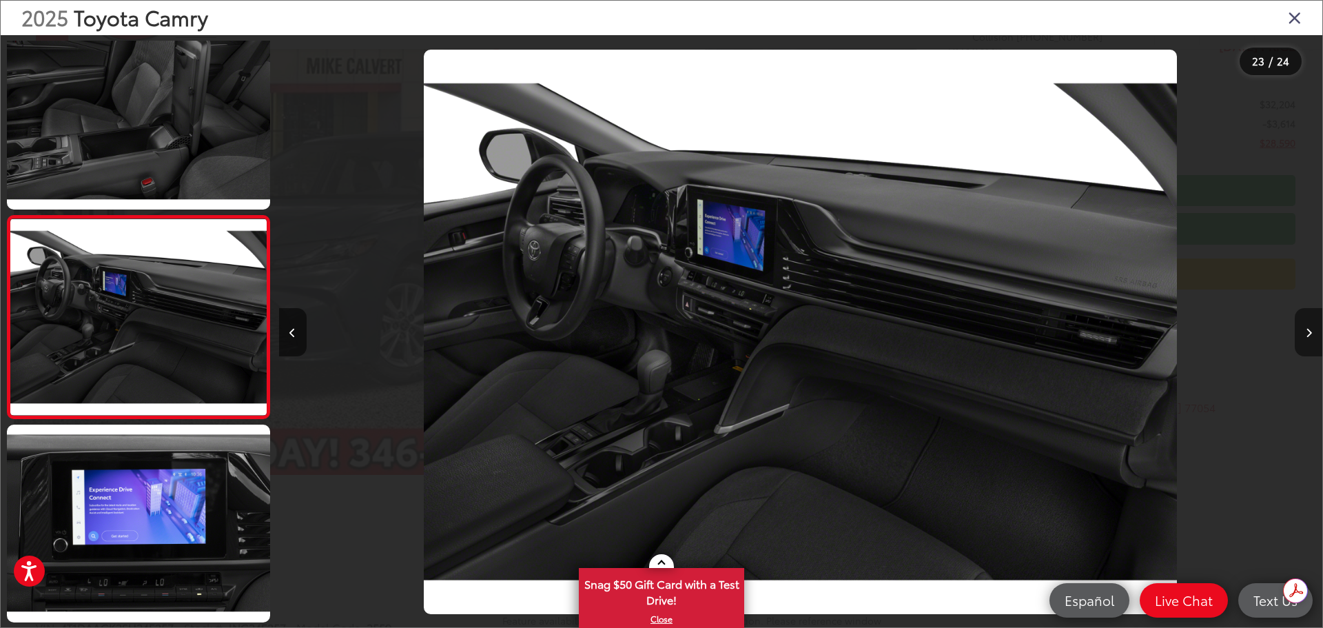
click at [1306, 340] on button "Next image" at bounding box center [1309, 332] width 28 height 48
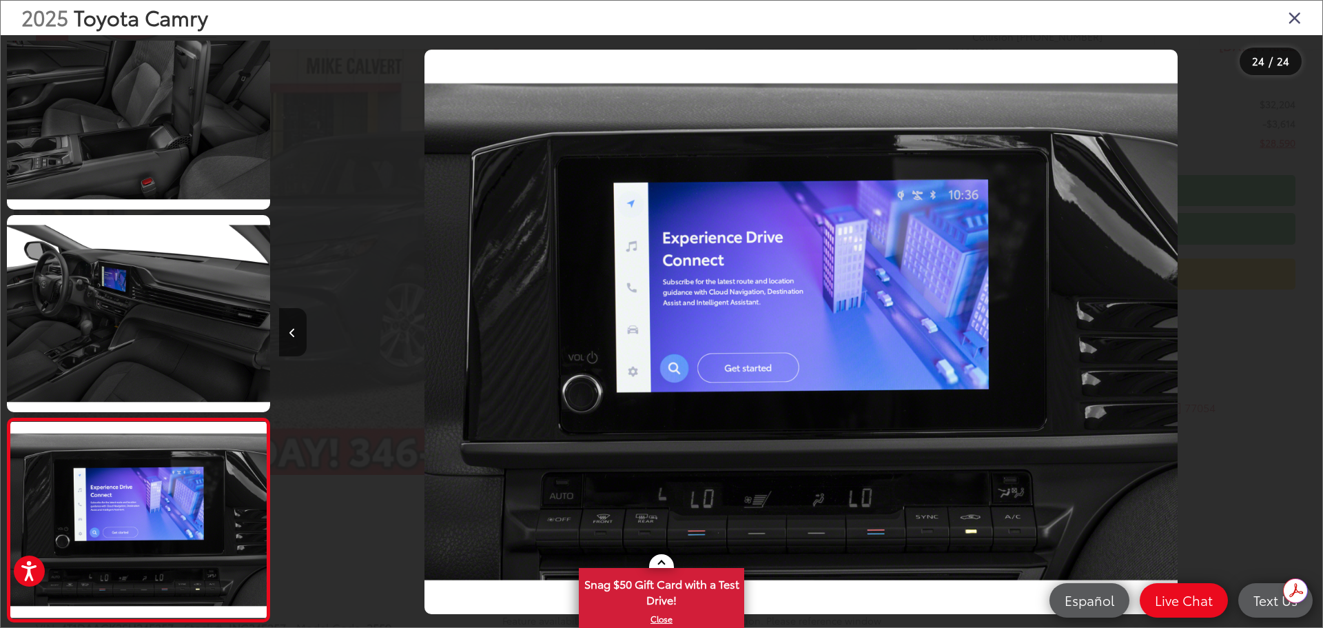
click at [1306, 340] on div at bounding box center [1191, 331] width 261 height 593
click at [1297, 11] on icon "Close gallery" at bounding box center [1295, 17] width 14 height 18
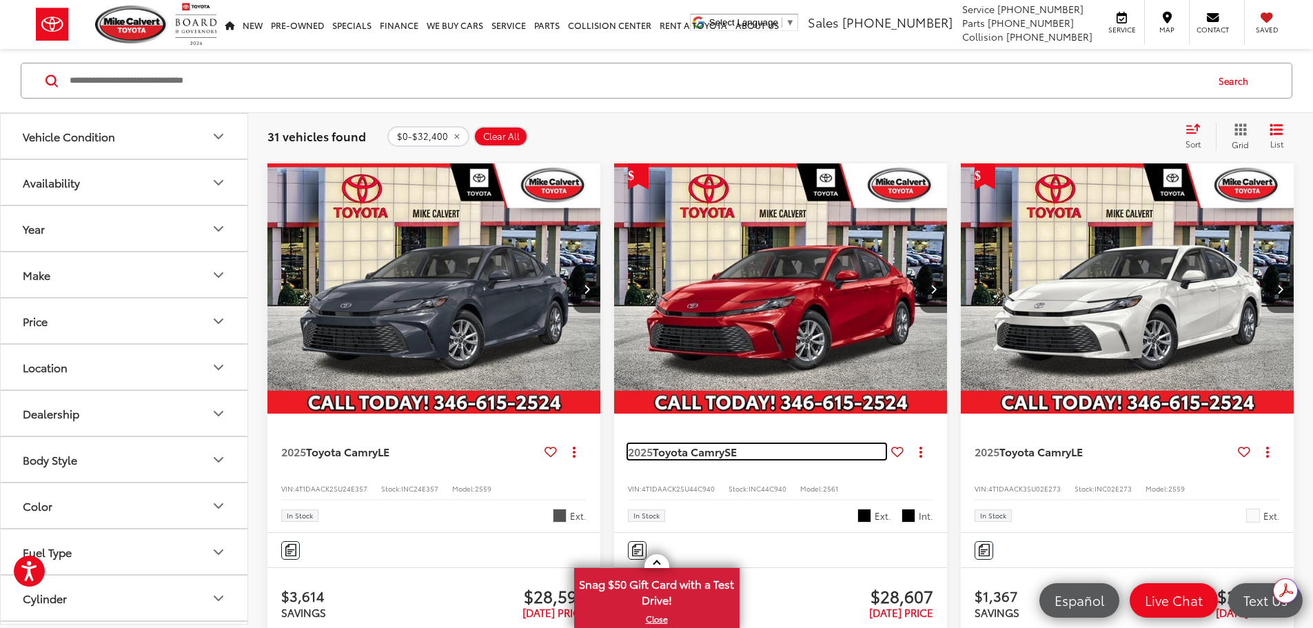
click at [653, 443] on span "Toyota Camry" at bounding box center [689, 451] width 72 height 16
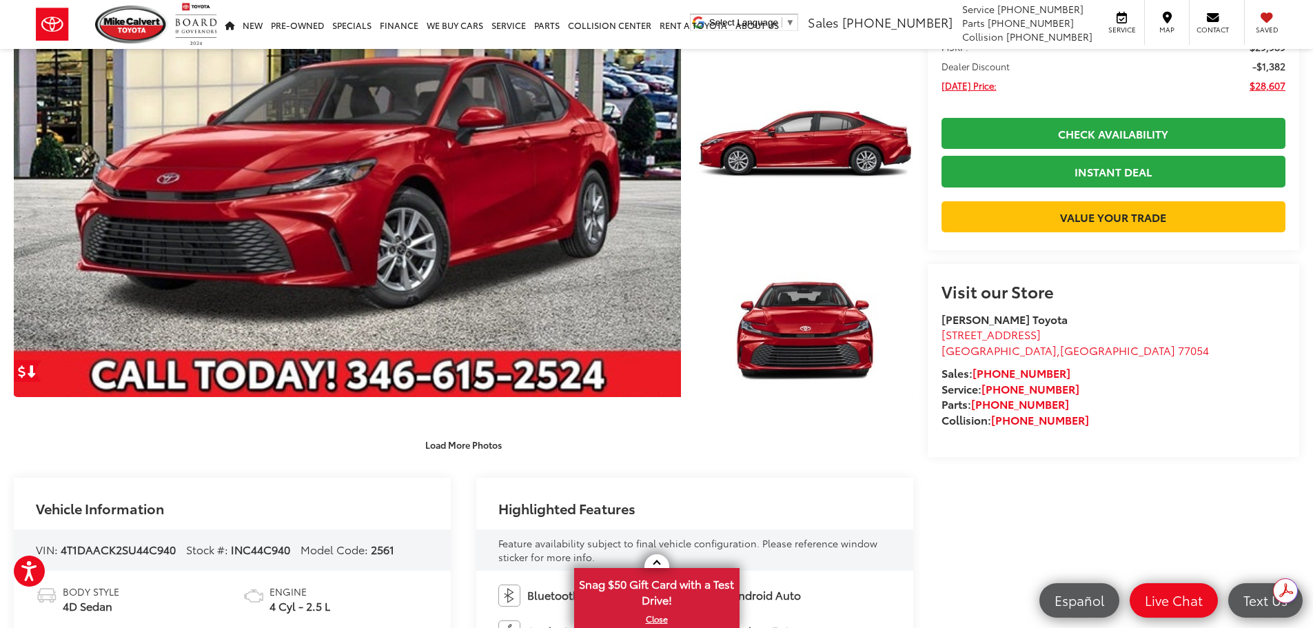
scroll to position [207, 0]
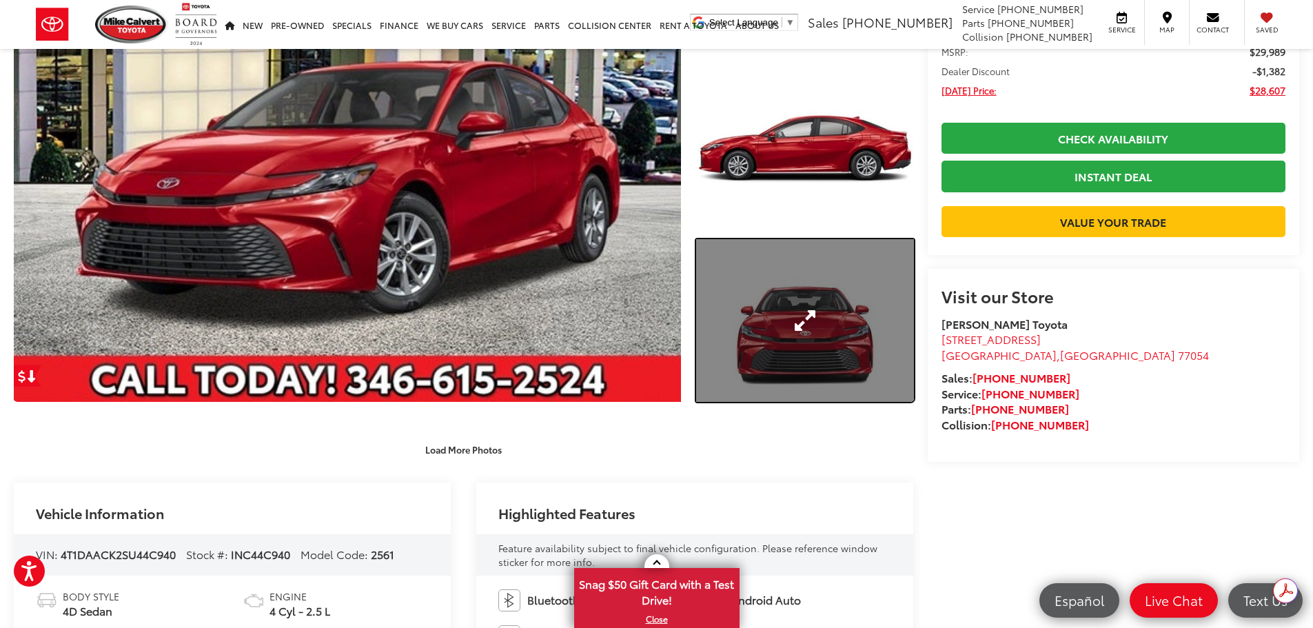
click at [797, 362] on link "Expand Photo 3" at bounding box center [805, 320] width 218 height 163
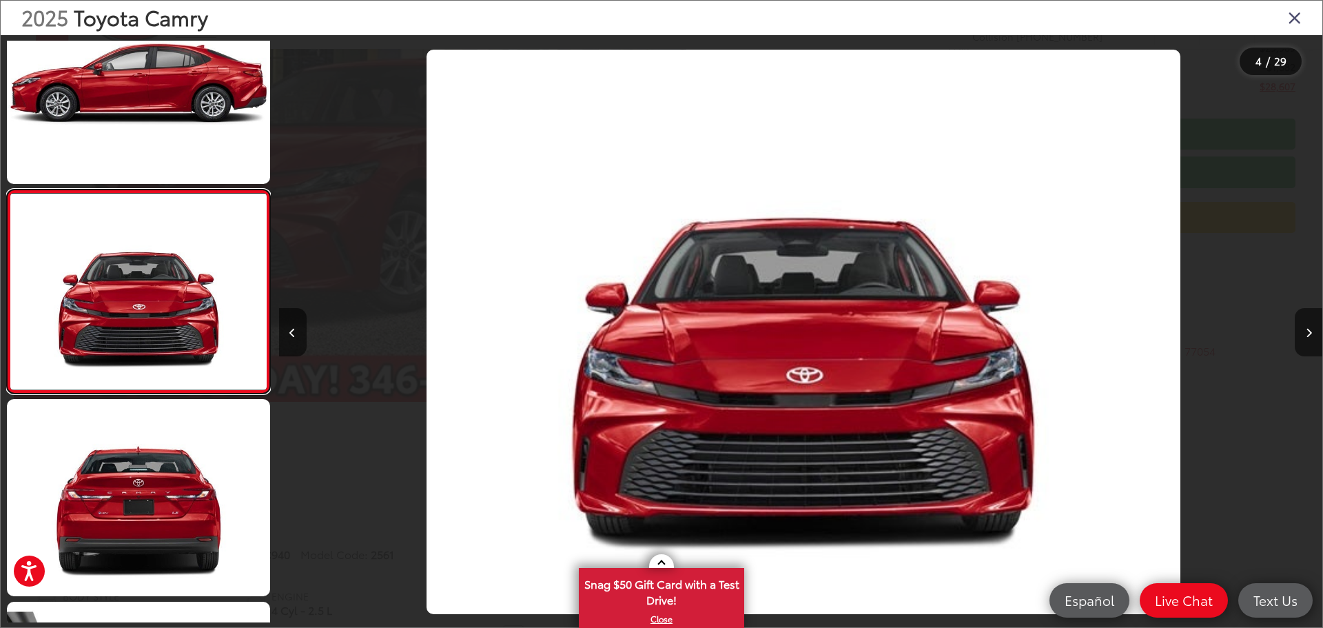
scroll to position [0, 3130]
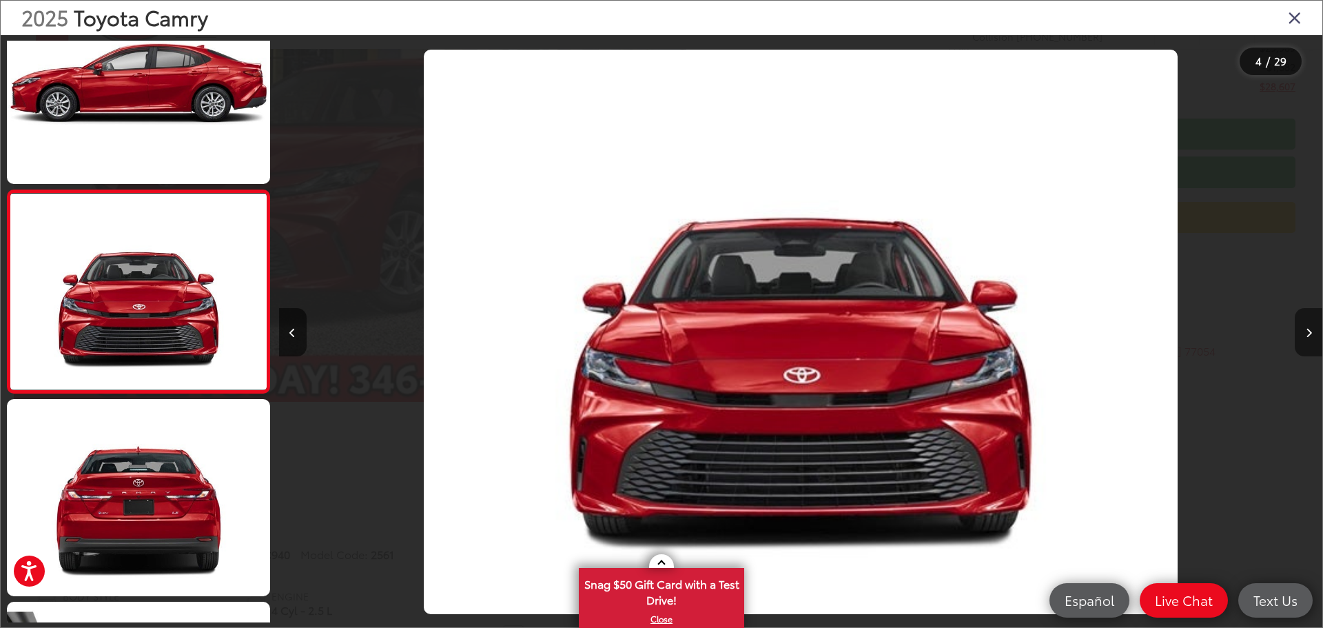
click at [1306, 325] on button "Next image" at bounding box center [1309, 332] width 28 height 48
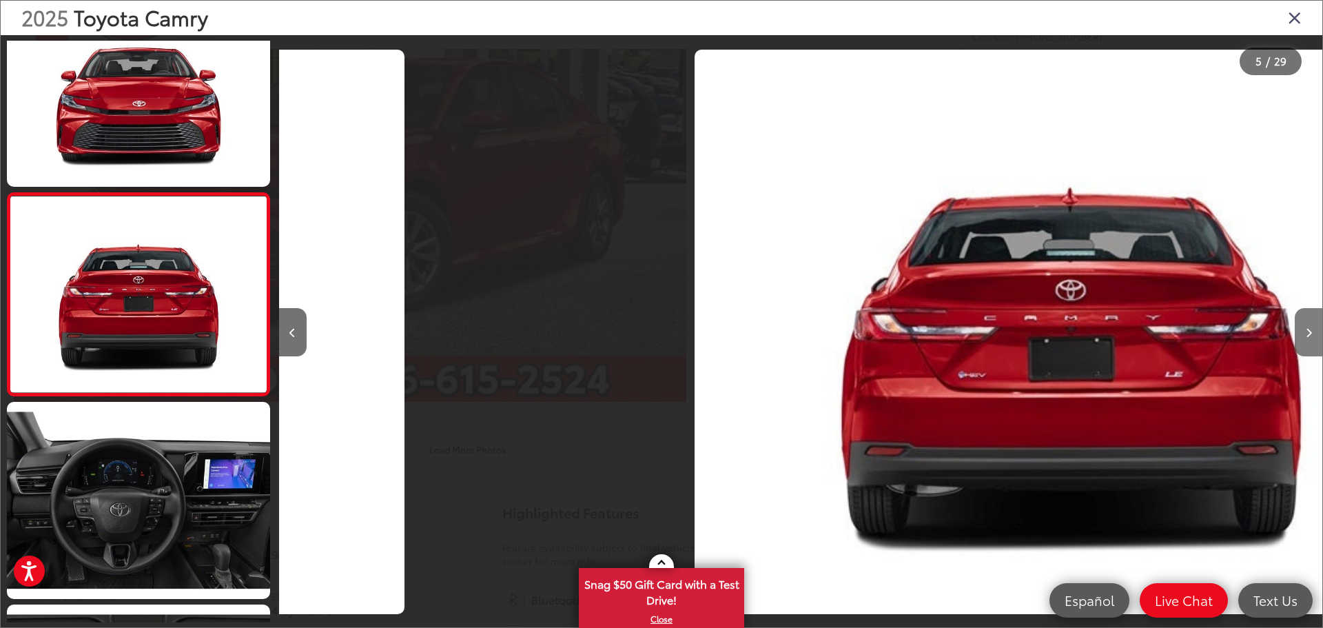
scroll to position [663, 0]
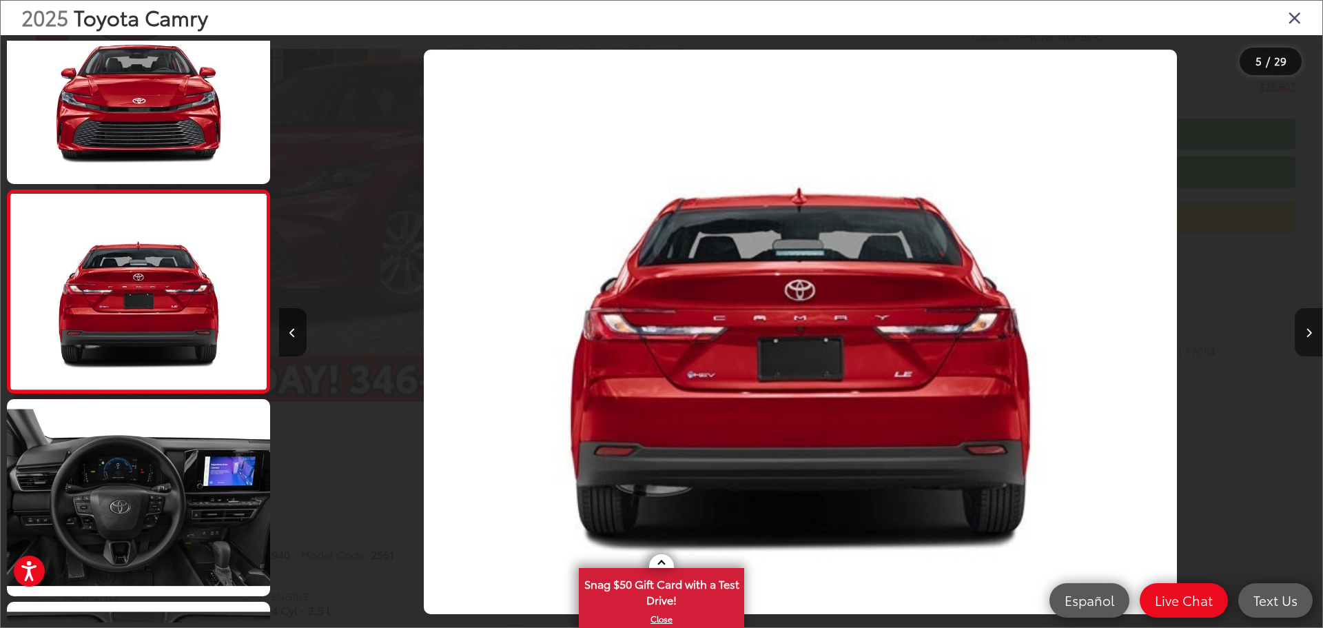
click at [1306, 325] on button "Next image" at bounding box center [1309, 332] width 28 height 48
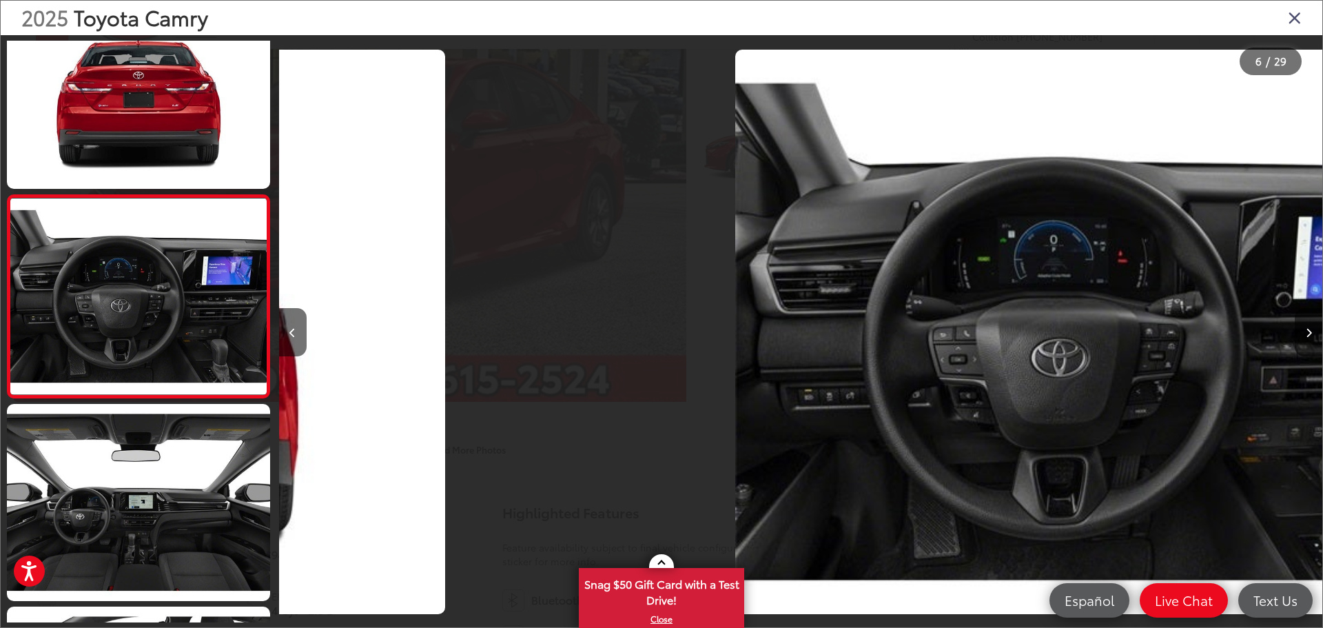
scroll to position [865, 0]
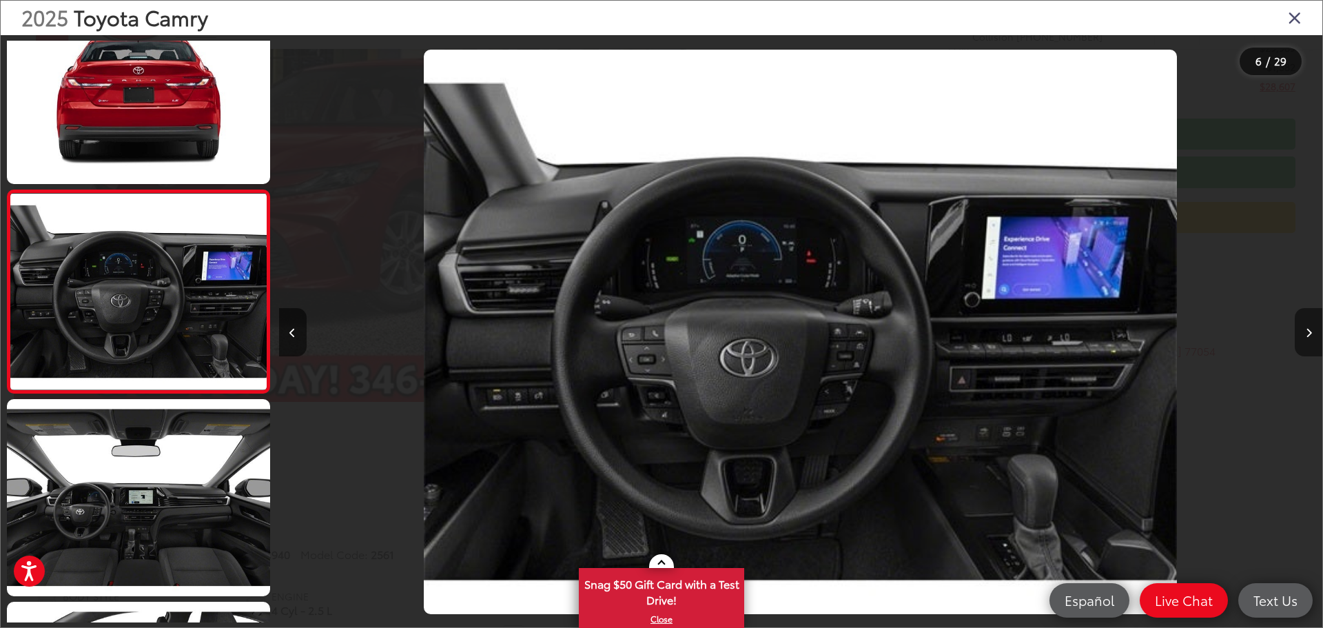
click at [1306, 325] on button "Next image" at bounding box center [1309, 332] width 28 height 48
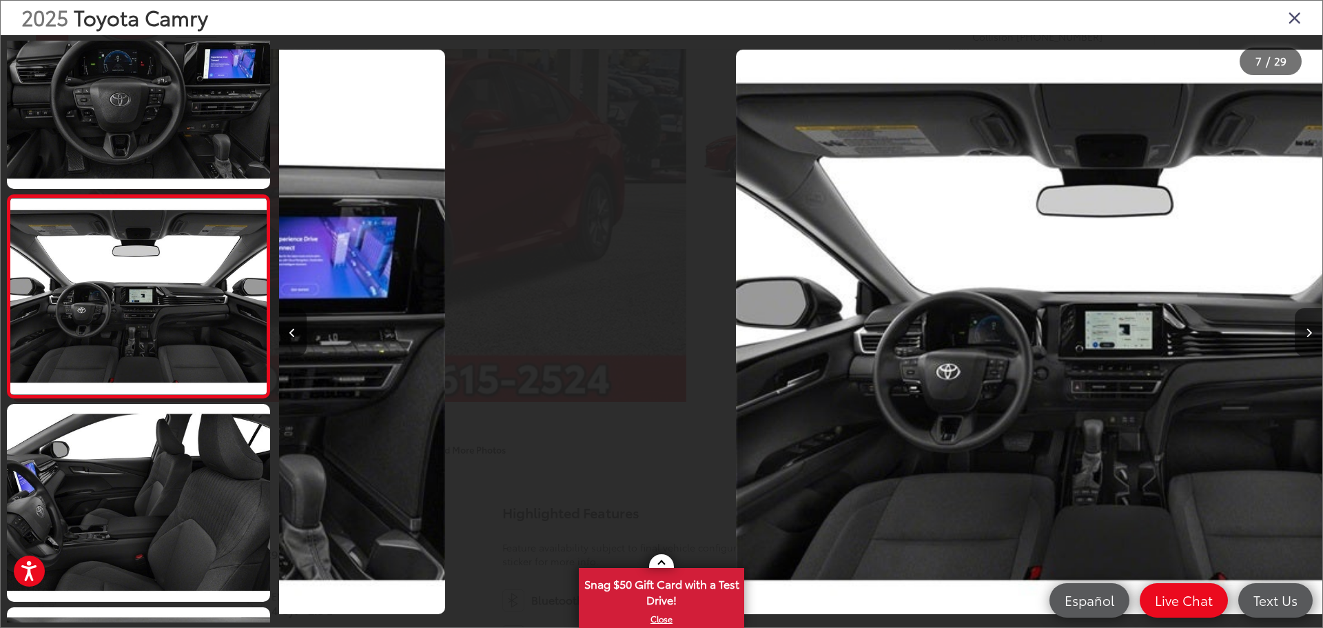
scroll to position [1068, 0]
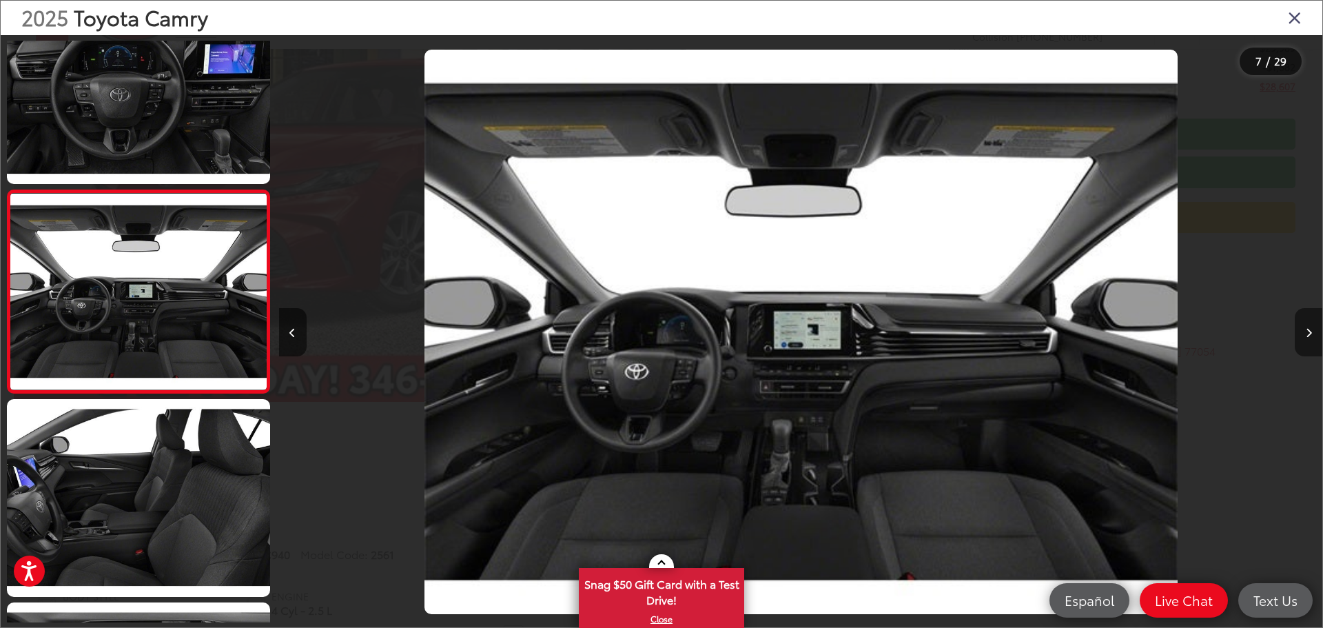
click at [1306, 325] on button "Next image" at bounding box center [1309, 332] width 28 height 48
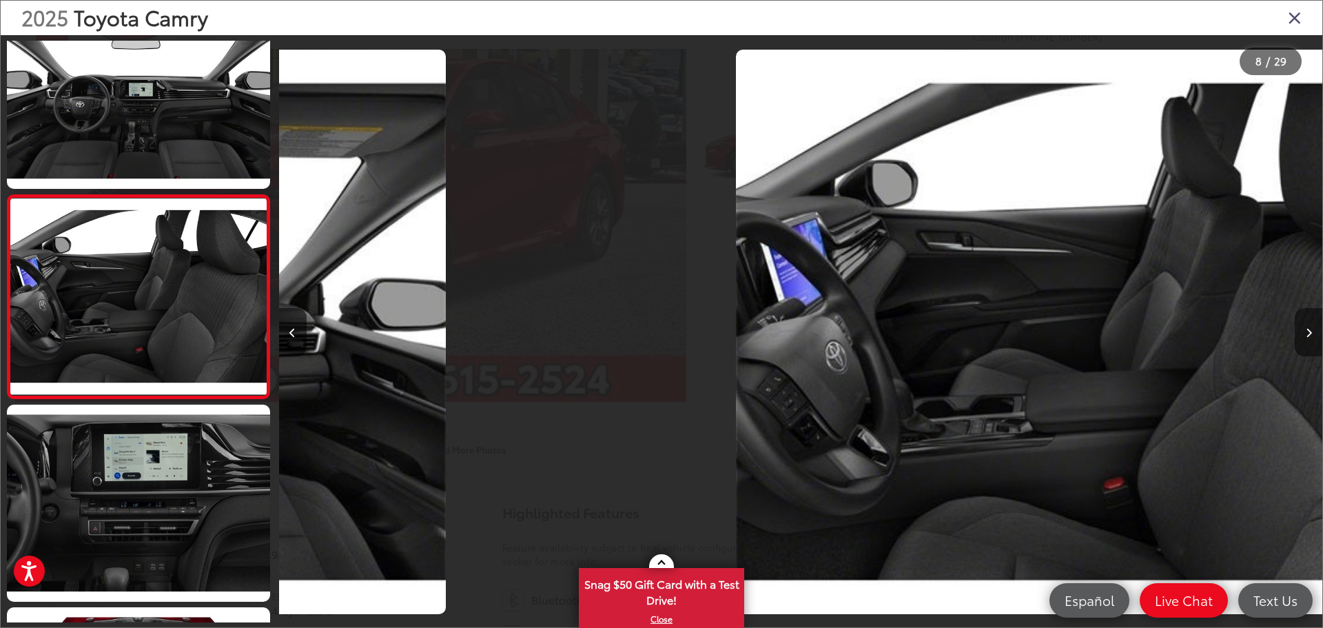
scroll to position [1271, 0]
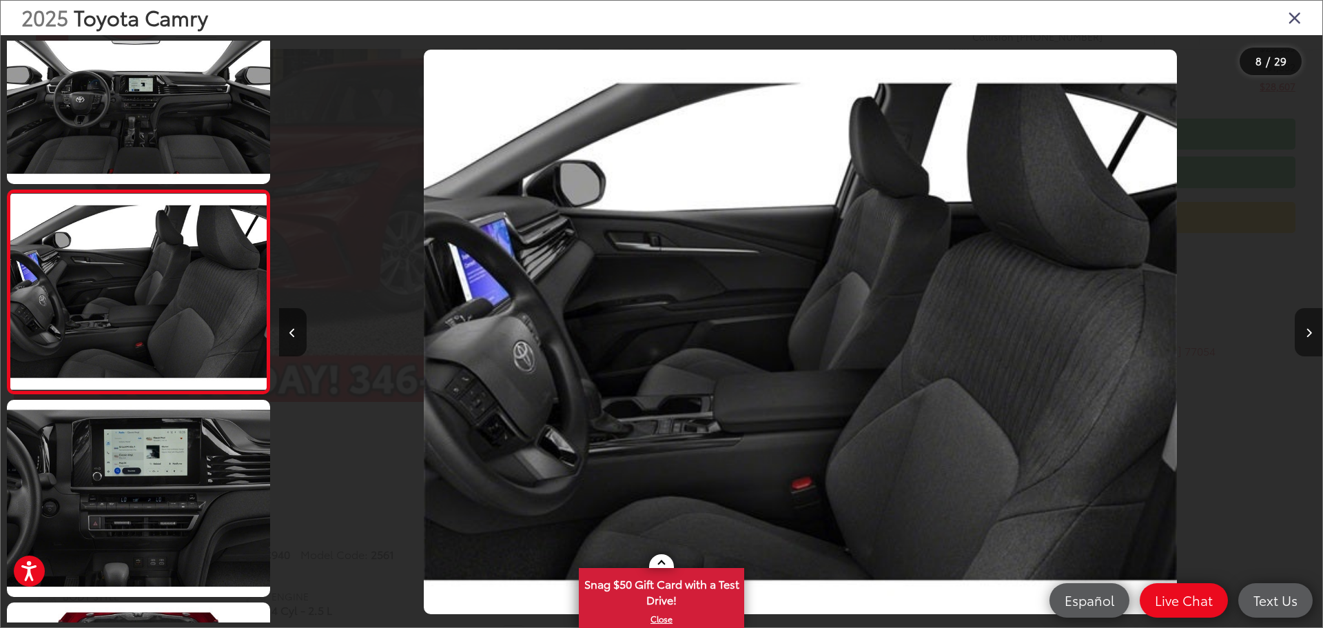
click at [1306, 325] on button "Next image" at bounding box center [1309, 332] width 28 height 48
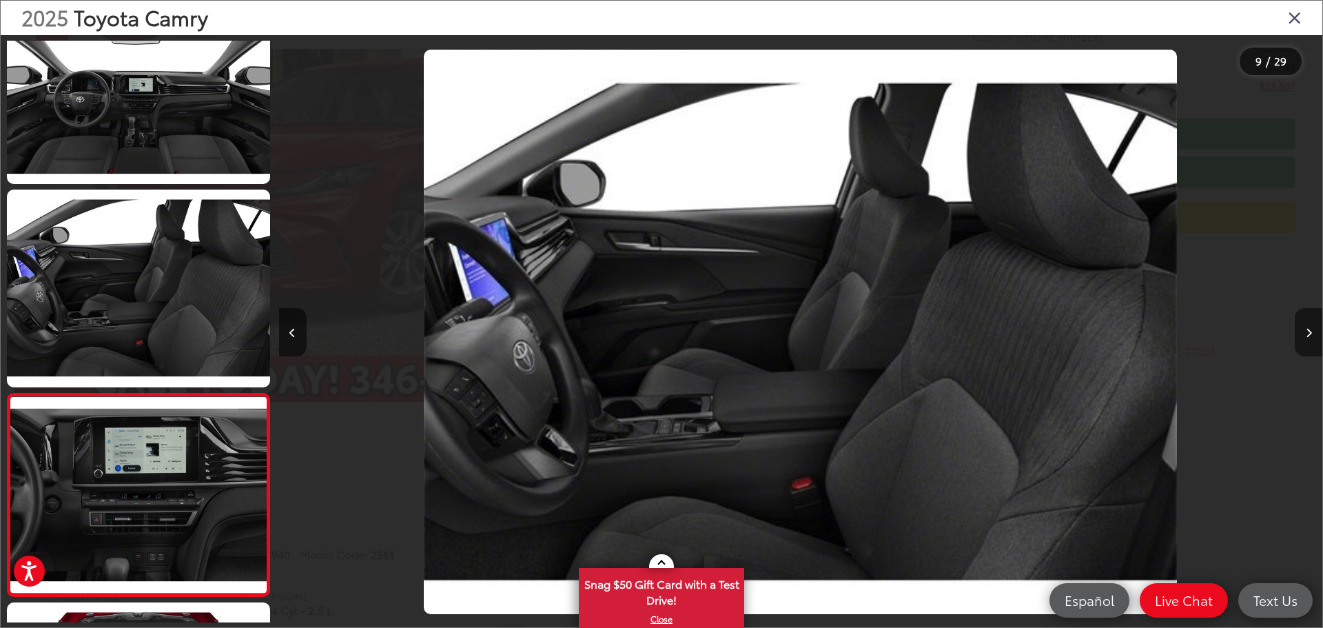
scroll to position [0, 0]
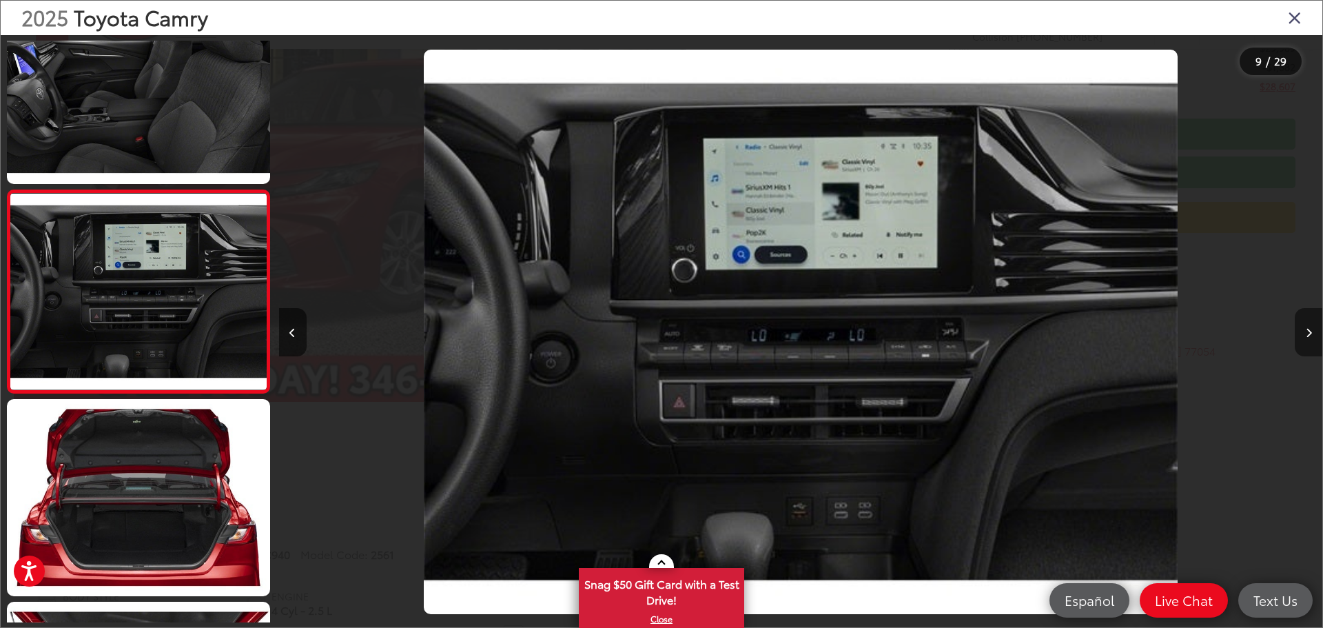
click at [1306, 325] on button "Next image" at bounding box center [1309, 332] width 28 height 48
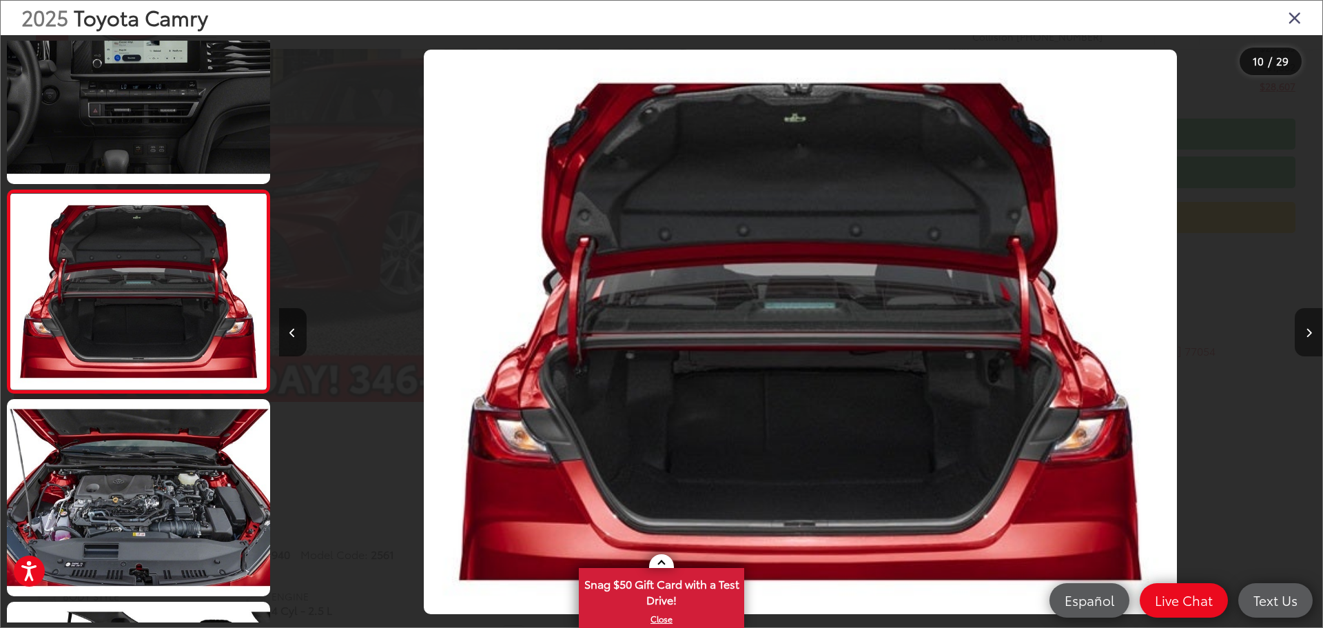
click at [1306, 325] on button "Next image" at bounding box center [1309, 332] width 28 height 48
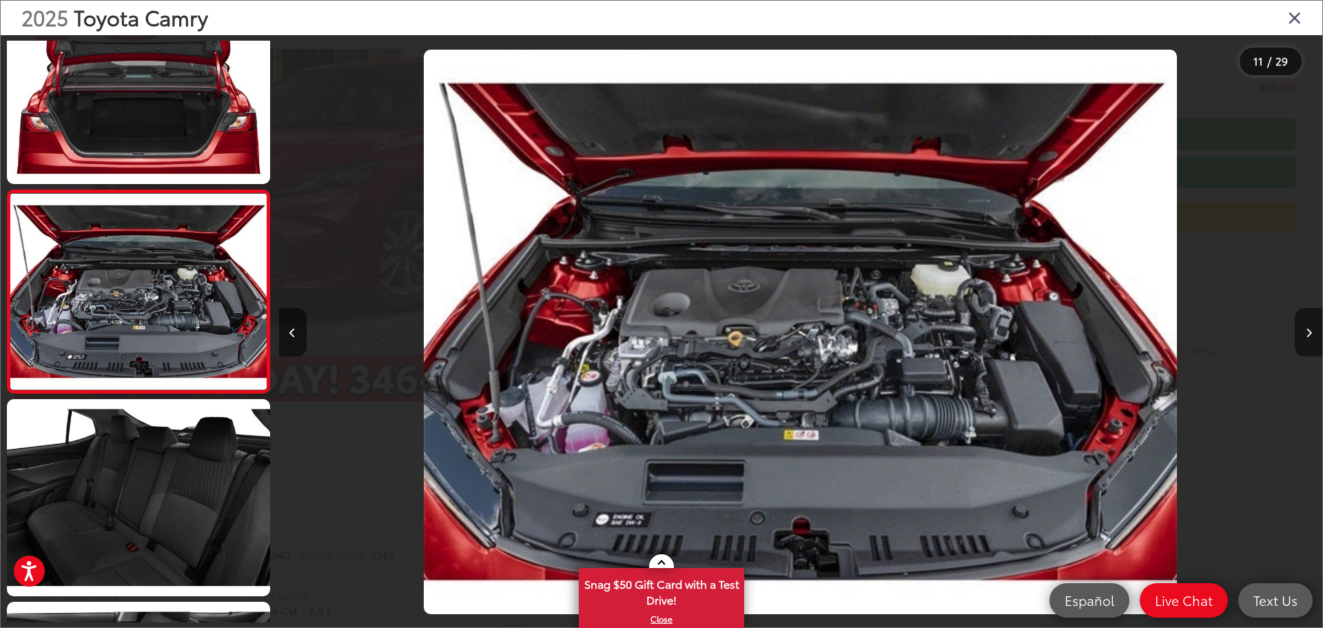
click at [1306, 325] on button "Next image" at bounding box center [1309, 332] width 28 height 48
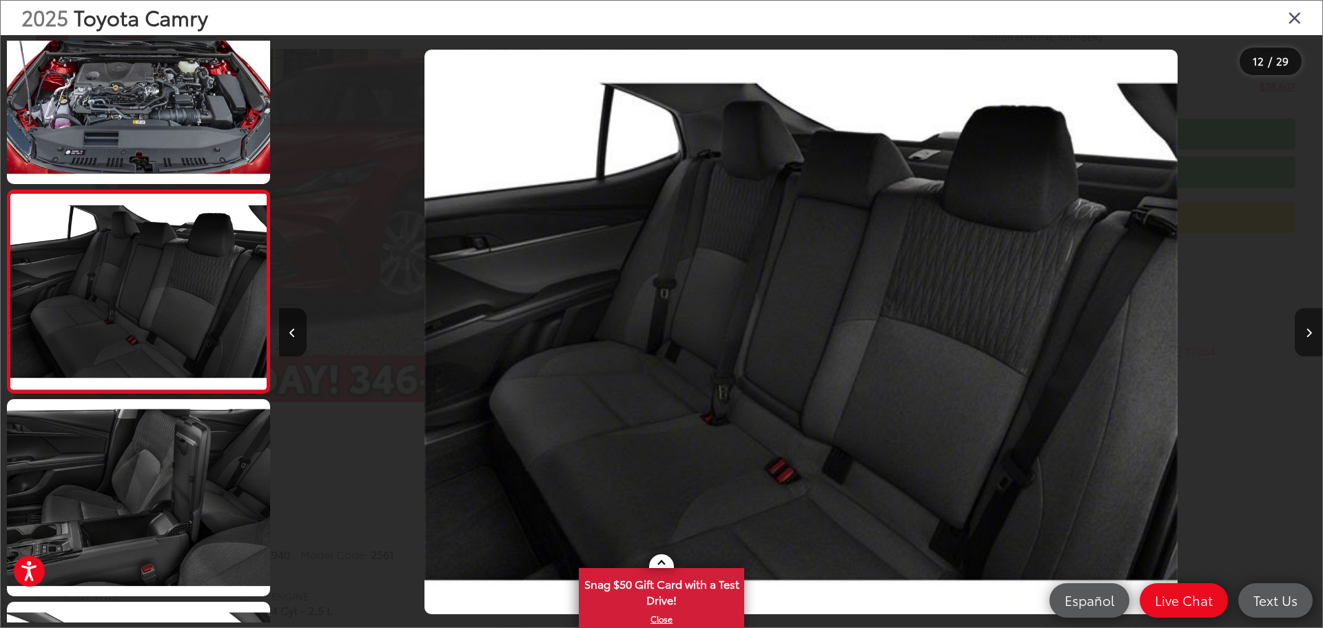
click at [1306, 325] on button "Next image" at bounding box center [1309, 332] width 28 height 48
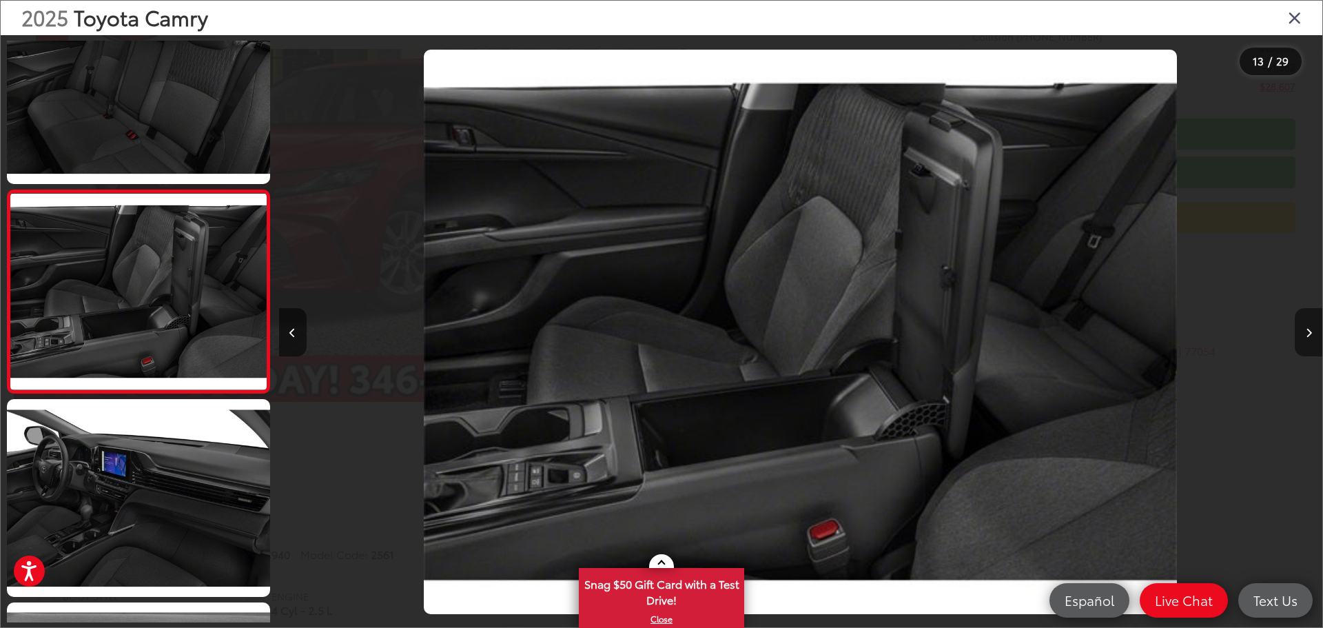
click at [1311, 325] on button "Next image" at bounding box center [1309, 332] width 28 height 48
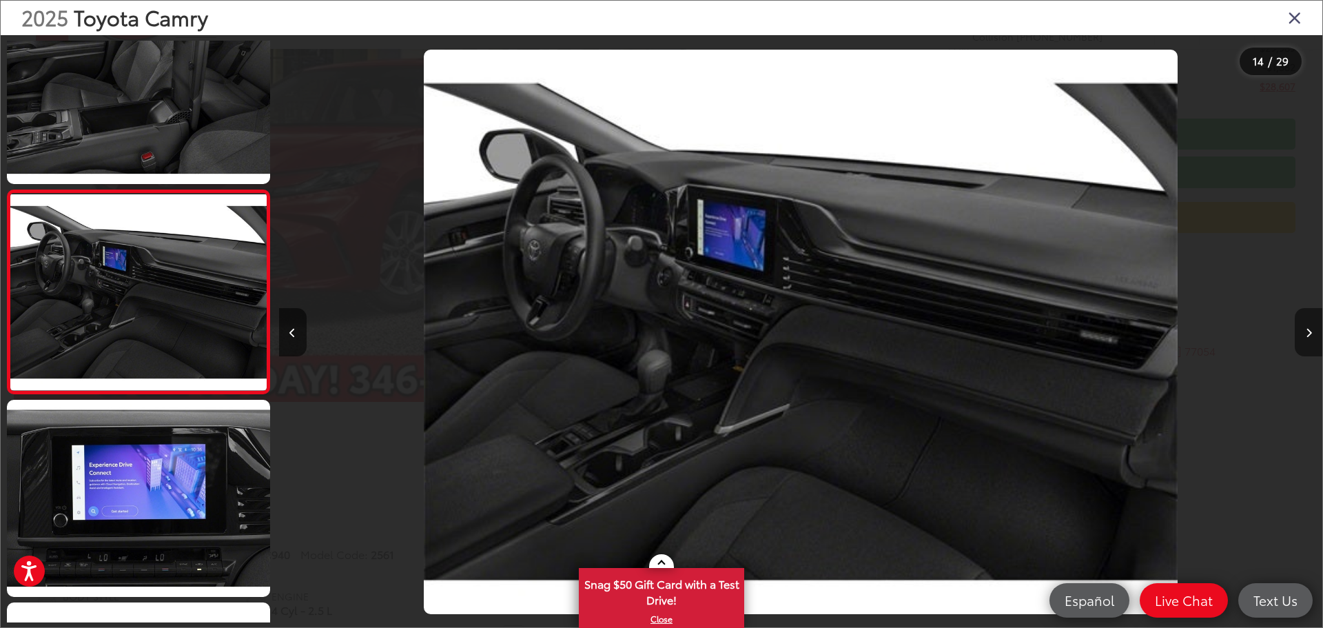
click at [1311, 325] on button "Next image" at bounding box center [1309, 332] width 28 height 48
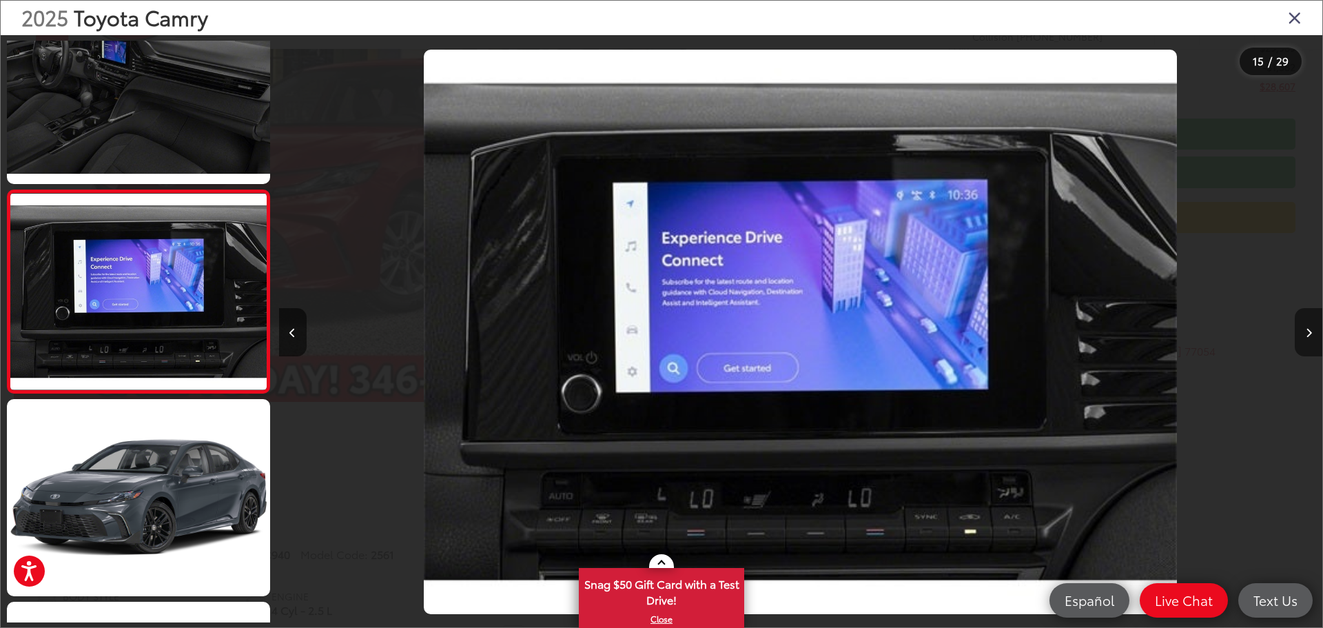
click at [1311, 325] on button "Next image" at bounding box center [1309, 332] width 28 height 48
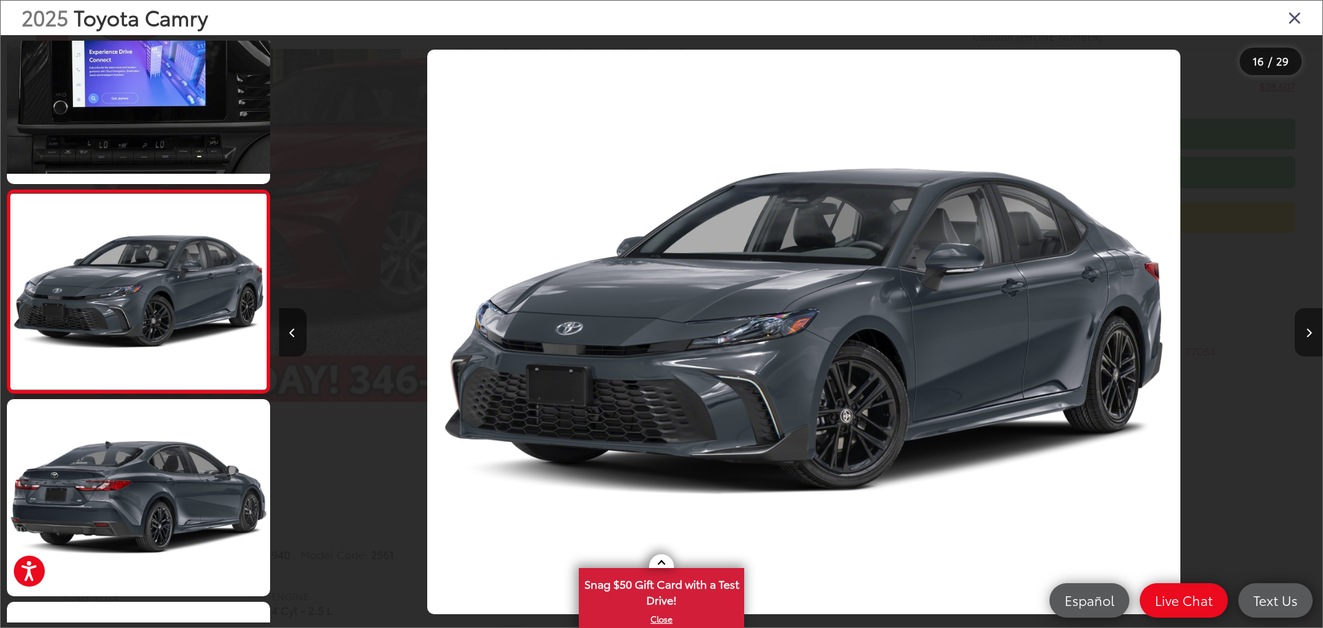
click at [1311, 325] on button "Next image" at bounding box center [1309, 332] width 28 height 48
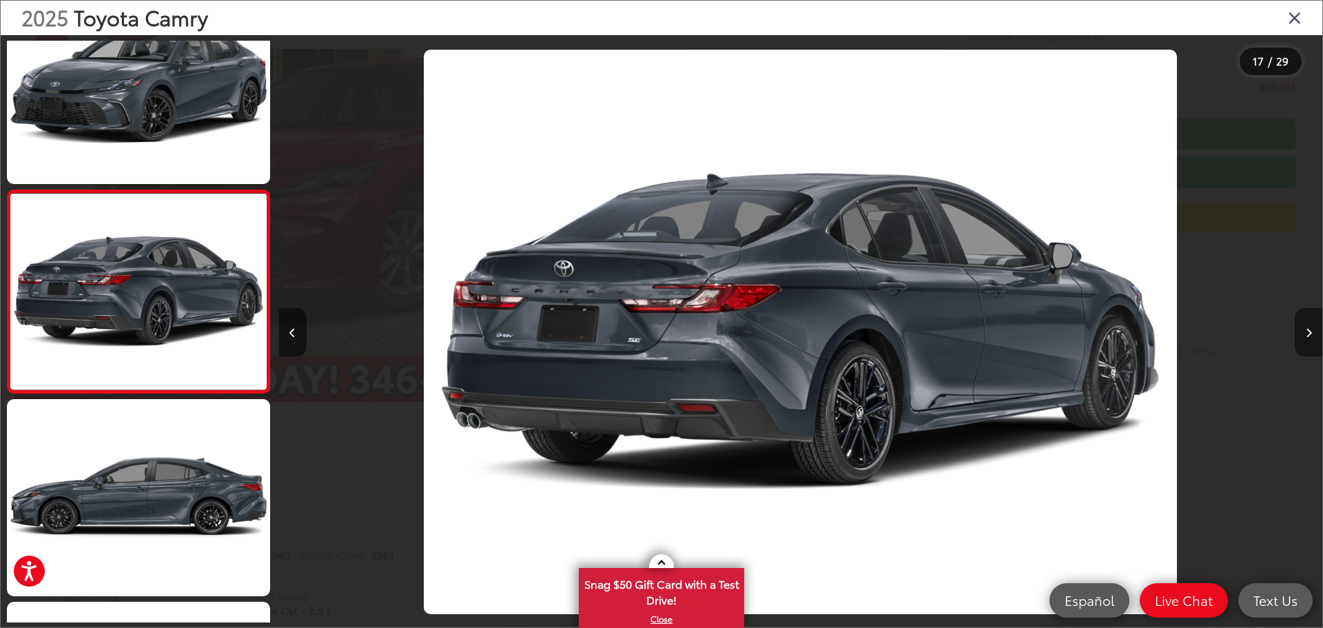
click at [1311, 325] on button "Next image" at bounding box center [1309, 332] width 28 height 48
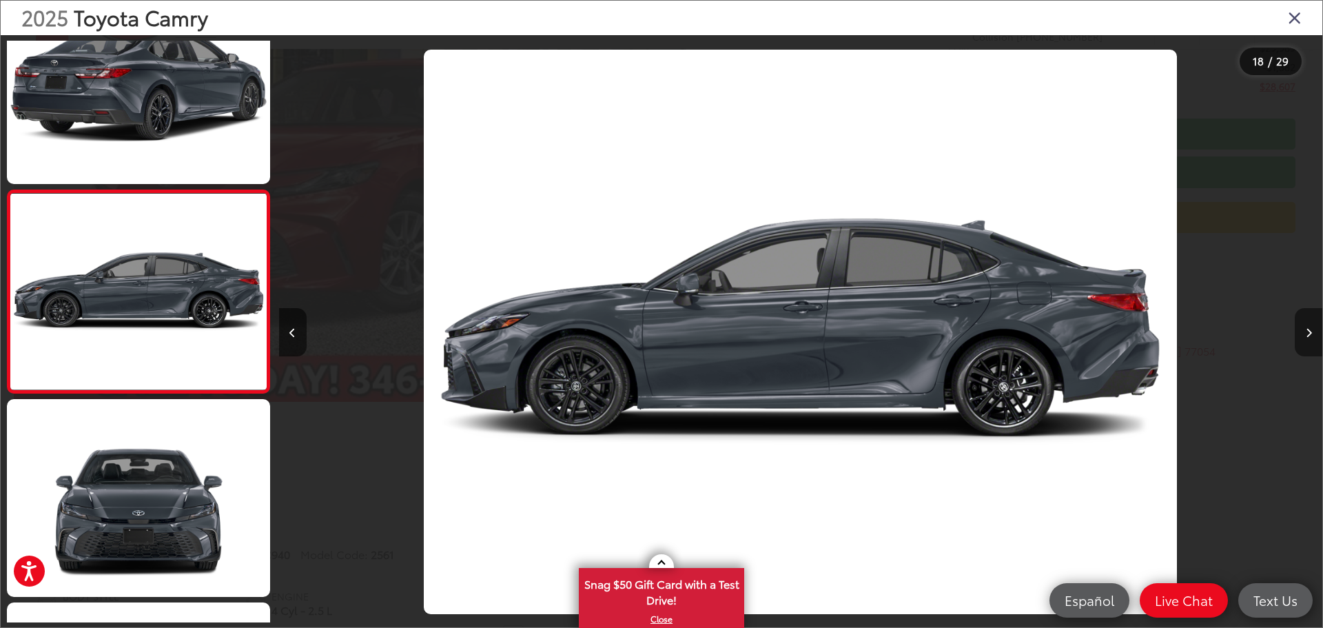
click at [1309, 329] on icon "Next image" at bounding box center [1309, 333] width 6 height 10
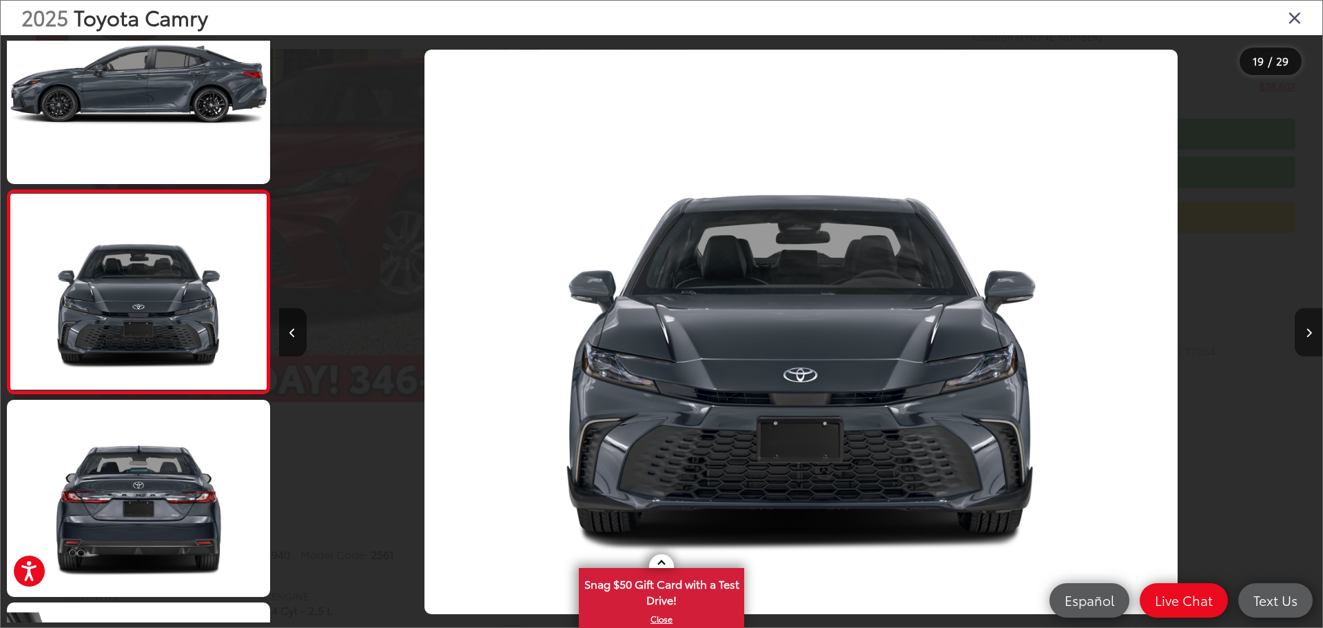
click at [1309, 329] on icon "Next image" at bounding box center [1309, 333] width 6 height 10
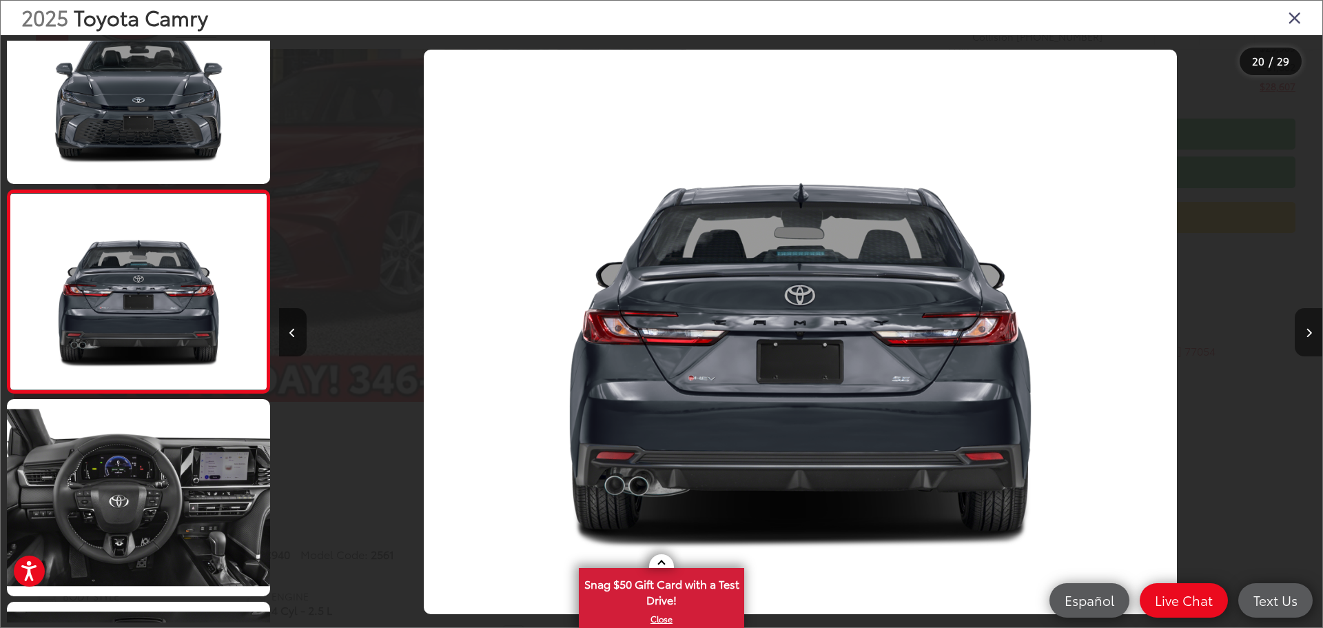
click at [1309, 329] on icon "Next image" at bounding box center [1309, 333] width 6 height 10
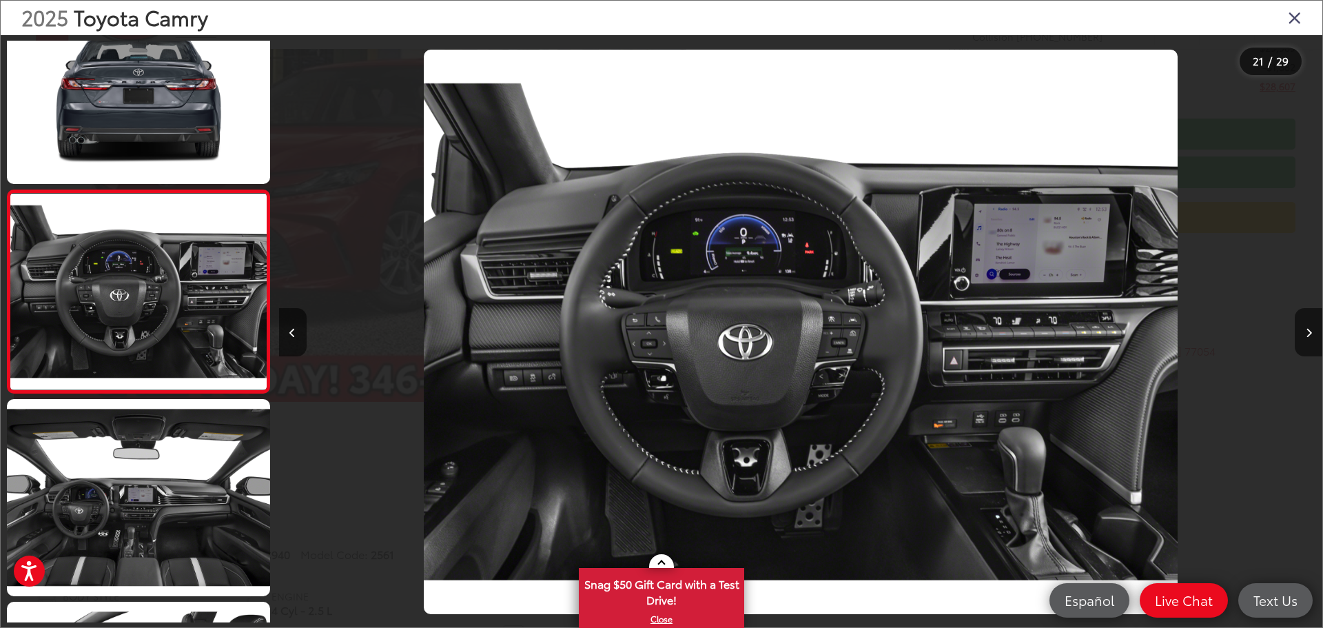
click at [1291, 19] on icon "Close gallery" at bounding box center [1295, 17] width 14 height 18
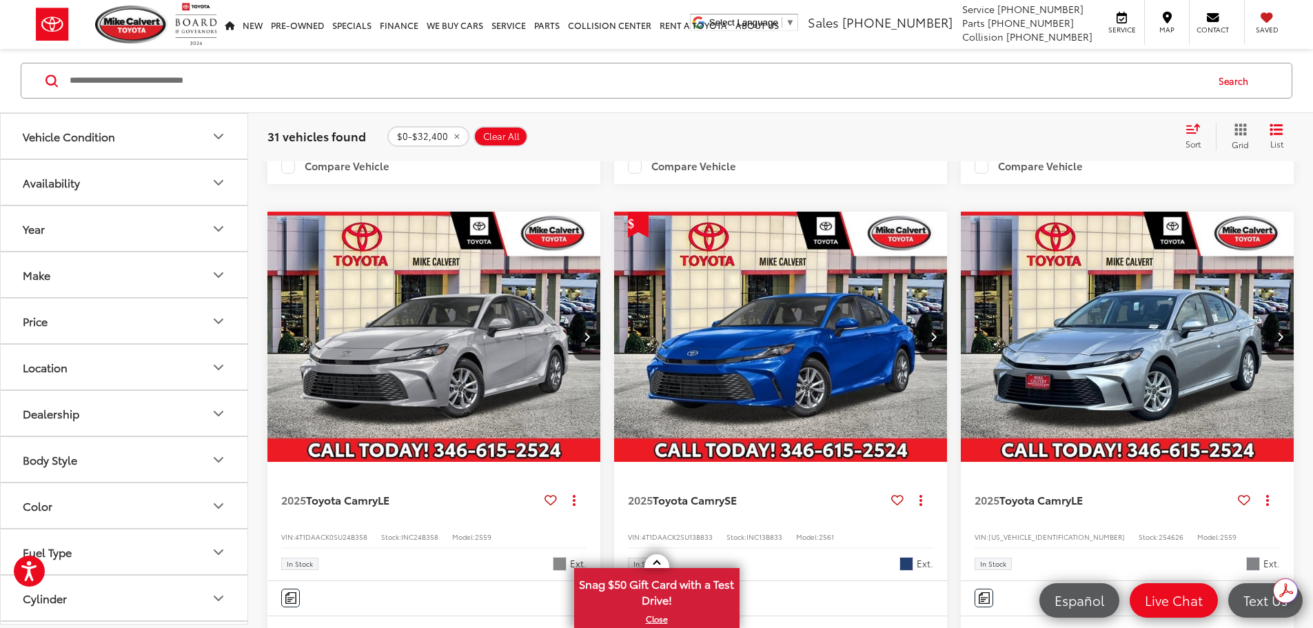
scroll to position [1006, 0]
